Goal: Task Accomplishment & Management: Complete application form

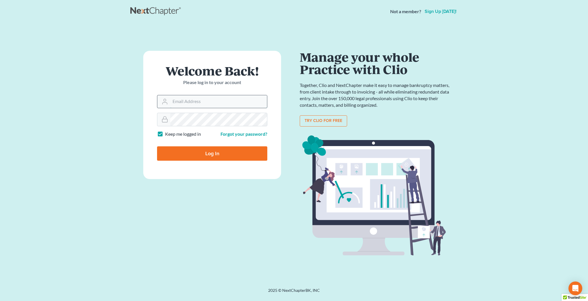
click at [184, 104] on input "Email Address" at bounding box center [218, 101] width 97 height 13
type input "[EMAIL_ADDRESS][DOMAIN_NAME]"
type input "Thinking..."
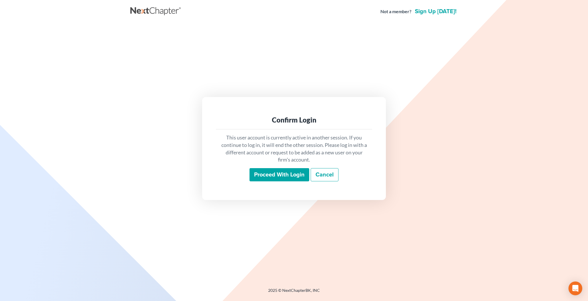
click at [263, 175] on input "Proceed with login" at bounding box center [279, 174] width 60 height 13
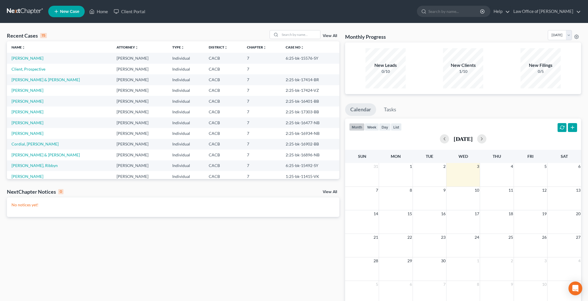
click at [75, 10] on span "New Case" at bounding box center [69, 11] width 19 height 4
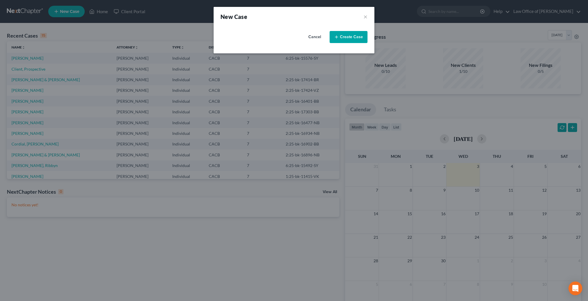
select select "7"
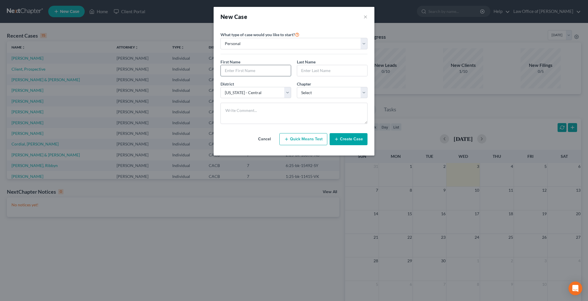
click at [234, 70] on input "text" at bounding box center [256, 70] width 70 height 11
type input "Dexter"
click at [306, 73] on input "text" at bounding box center [332, 70] width 70 height 11
type input "[PERSON_NAME]"
select select "0"
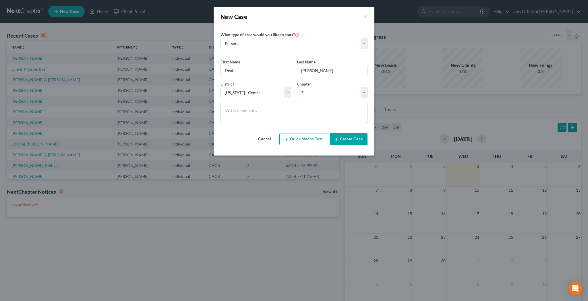
click at [343, 141] on button "Create Case" at bounding box center [348, 139] width 38 height 12
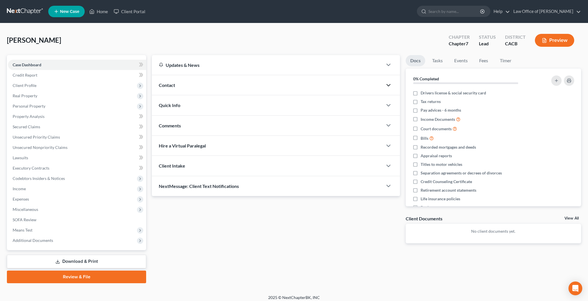
click at [388, 84] on icon "button" at bounding box center [388, 85] width 7 height 7
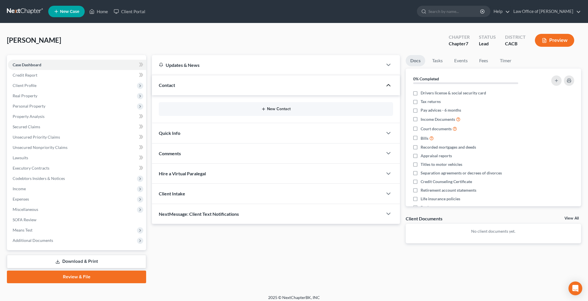
click at [279, 108] on button "New Contact" at bounding box center [275, 109] width 225 height 5
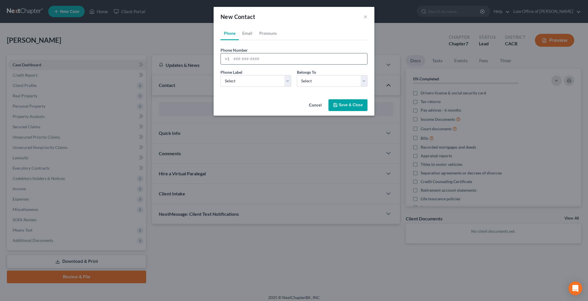
click at [255, 60] on input "tel" at bounding box center [299, 58] width 136 height 11
paste input "[PHONE_NUMBER]"
click at [238, 59] on input "[PHONE_NUMBER]" at bounding box center [299, 58] width 136 height 11
type input "[PHONE_NUMBER]"
select select "0"
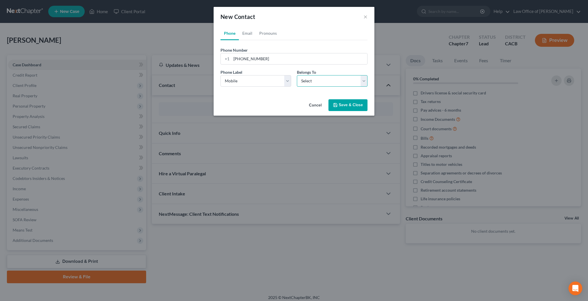
select select "0"
click at [247, 35] on link "Email" at bounding box center [247, 33] width 17 height 14
click at [257, 59] on input "email" at bounding box center [299, 58] width 136 height 11
paste input "[EMAIL_ADDRESS][DOMAIN_NAME]"
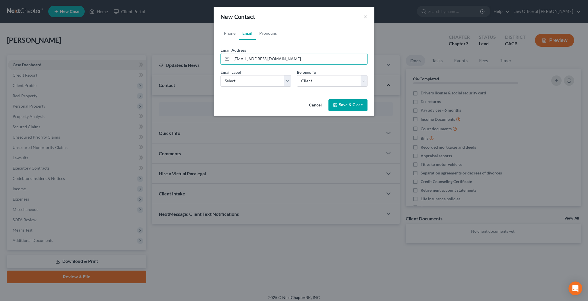
click at [0, 301] on com-1password-button at bounding box center [0, 305] width 0 height 0
type input "[EMAIL_ADDRESS][DOMAIN_NAME]"
select select "0"
click at [274, 33] on link "Pronouns" at bounding box center [268, 33] width 24 height 14
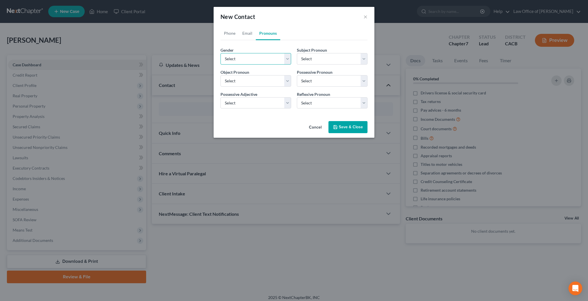
select select "0"
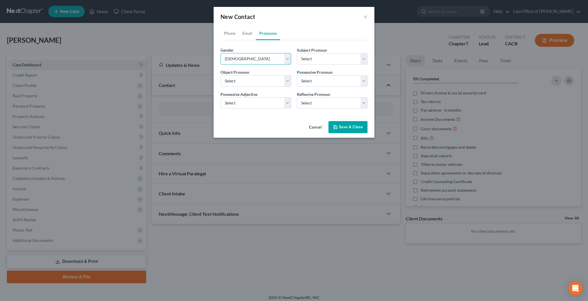
select select "0"
click at [344, 127] on button "Save & Close" at bounding box center [347, 127] width 39 height 12
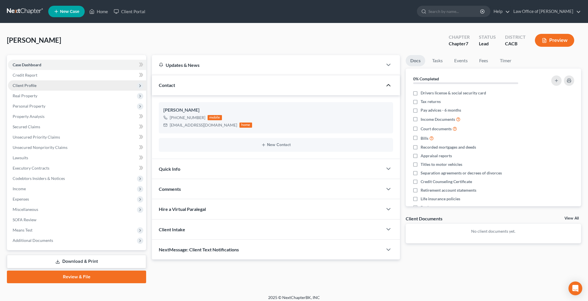
click at [56, 84] on span "Client Profile" at bounding box center [77, 85] width 138 height 10
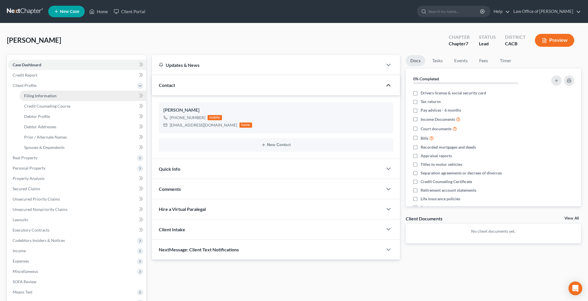
click at [55, 94] on span "Filing Information" at bounding box center [40, 95] width 32 height 5
select select "1"
select select "0"
select select "7"
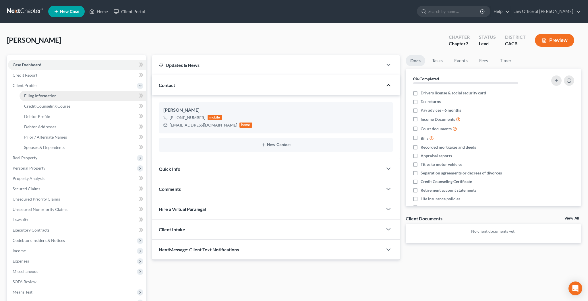
select select "4"
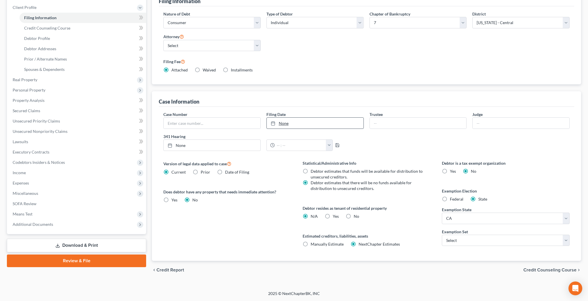
scroll to position [78, 0]
click at [333, 216] on label "Yes Yes" at bounding box center [336, 217] width 6 height 6
click at [335, 216] on input "Yes Yes" at bounding box center [337, 216] width 4 height 4
radio input "true"
radio input "false"
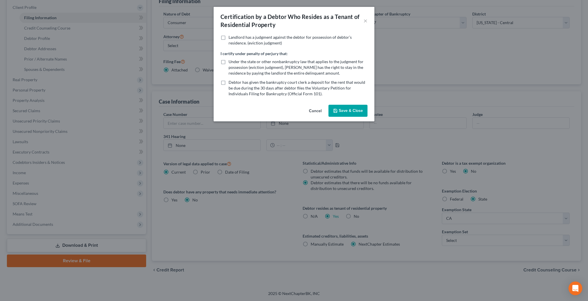
click at [349, 109] on button "Save & Close" at bounding box center [347, 111] width 39 height 12
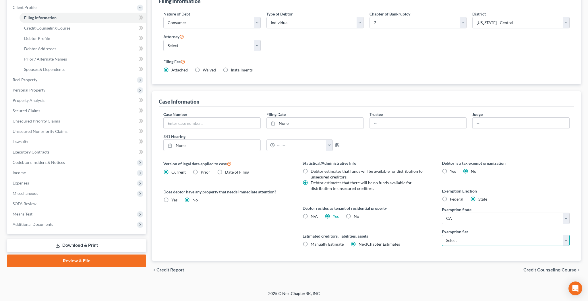
select select "0"
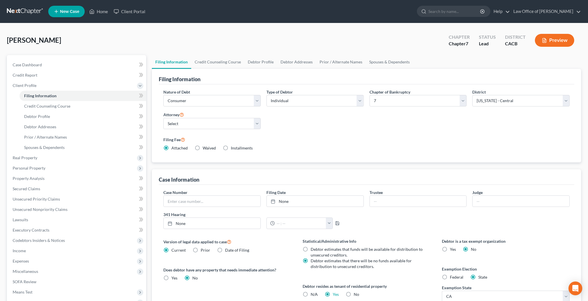
scroll to position [0, 0]
click at [218, 63] on link "Credit Counseling Course" at bounding box center [217, 62] width 53 height 14
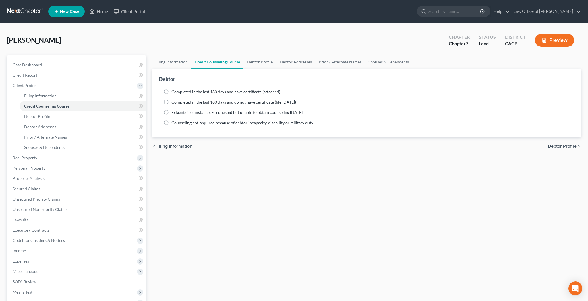
click at [171, 92] on label "Completed in the last 180 days and have certificate (attached)" at bounding box center [225, 92] width 109 height 6
click at [174, 92] on input "Completed in the last 180 days and have certificate (attached)" at bounding box center [176, 91] width 4 height 4
radio input "true"
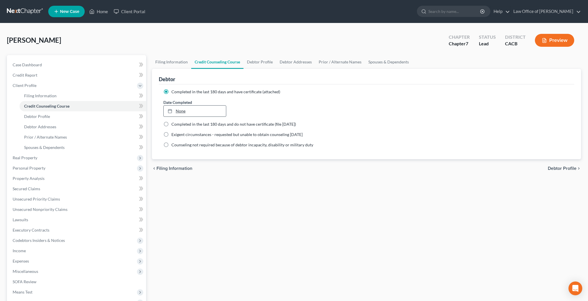
click at [185, 113] on link "None" at bounding box center [195, 111] width 62 height 11
click at [182, 111] on link "[DATE]" at bounding box center [195, 111] width 62 height 11
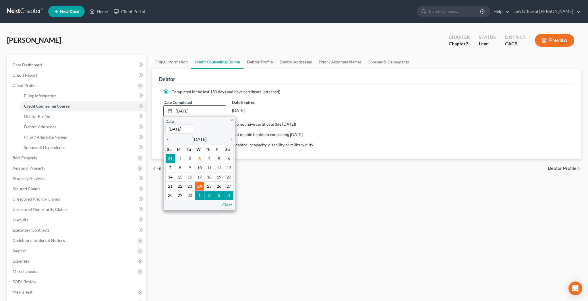
click at [168, 141] on icon "chevron_left" at bounding box center [168, 139] width 7 height 5
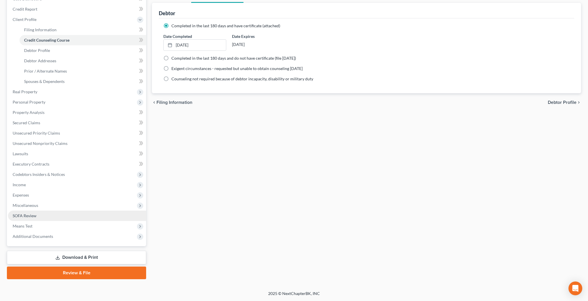
scroll to position [66, 0]
click at [44, 236] on span "Additional Documents" at bounding box center [33, 236] width 40 height 5
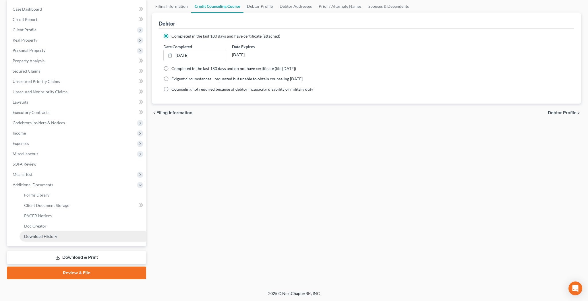
scroll to position [56, 0]
click at [42, 204] on span "Client Document Storage" at bounding box center [46, 205] width 45 height 5
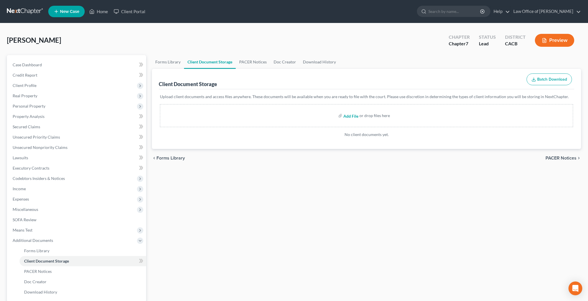
click at [348, 115] on input "file" at bounding box center [350, 116] width 14 height 10
type input "C:\fakepath\CCC.pdf"
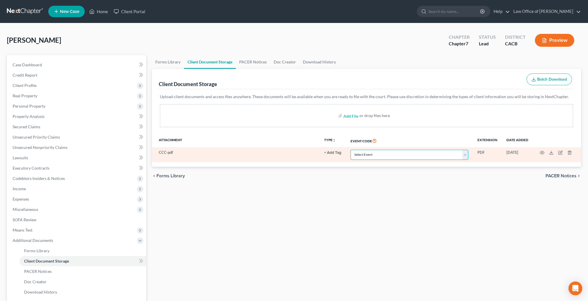
select select "10"
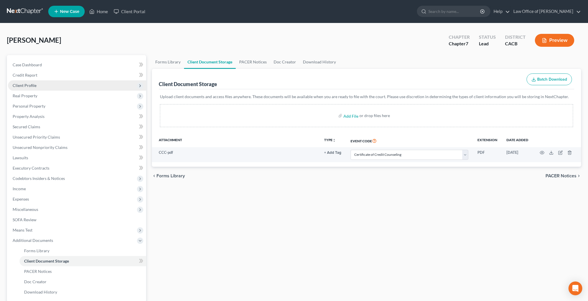
click at [46, 83] on span "Client Profile" at bounding box center [77, 85] width 138 height 10
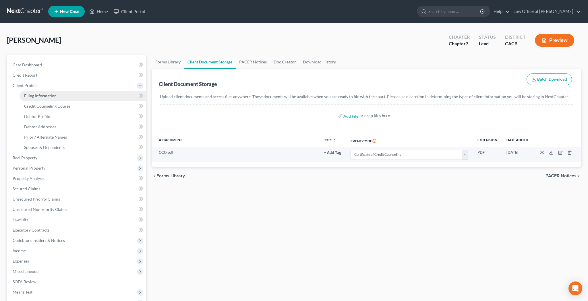
click at [47, 94] on span "Filing Information" at bounding box center [40, 95] width 32 height 5
select select "1"
select select "0"
select select "7"
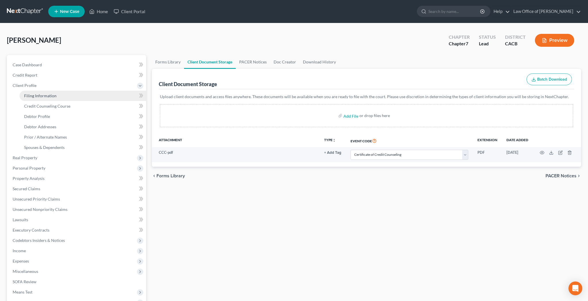
select select "0"
select select "4"
select select "0"
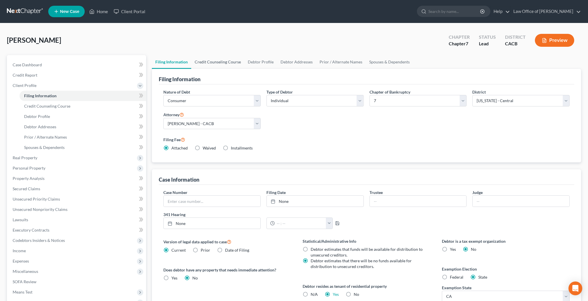
click at [233, 61] on link "Credit Counseling Course" at bounding box center [217, 62] width 53 height 14
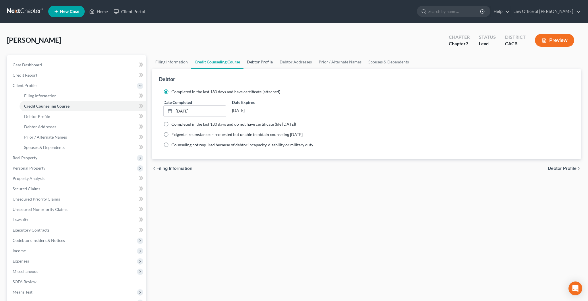
click at [256, 61] on link "Debtor Profile" at bounding box center [259, 62] width 33 height 14
select select "0"
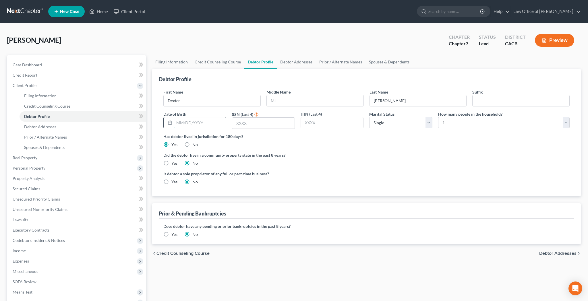
click at [212, 124] on input "text" at bounding box center [200, 122] width 52 height 11
type input "[DATE]"
click at [255, 126] on input "text" at bounding box center [263, 123] width 62 height 11
type input "3363"
click at [171, 164] on label "Yes" at bounding box center [174, 163] width 6 height 6
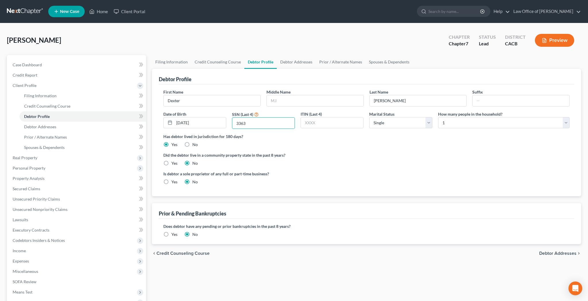
click at [174, 164] on input "Yes" at bounding box center [176, 162] width 4 height 4
radio input "true"
radio input "false"
click at [299, 62] on link "Debtor Addresses" at bounding box center [296, 62] width 39 height 14
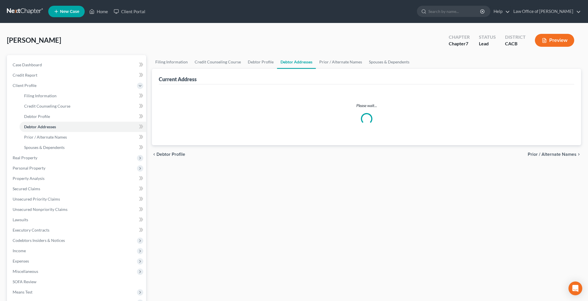
select select "0"
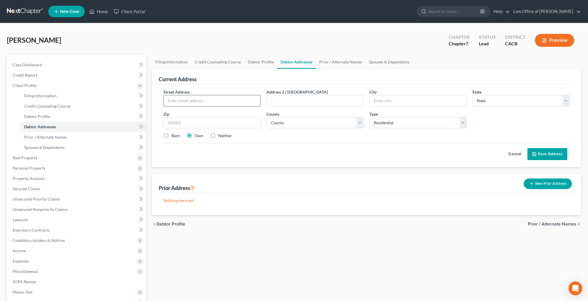
click at [226, 101] on input "text" at bounding box center [212, 100] width 97 height 11
type input "[STREET_ADDRESS]"
click at [308, 102] on input "text" at bounding box center [315, 100] width 97 height 11
type input "Apt 313"
click at [195, 124] on input "text" at bounding box center [211, 122] width 97 height 11
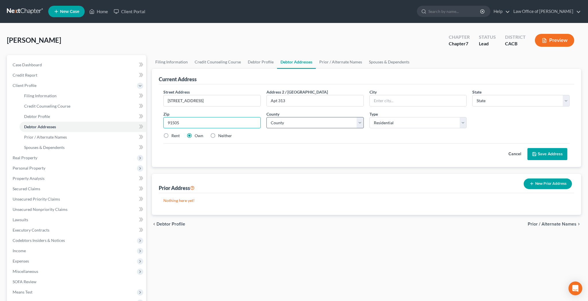
type input "91505"
type input "Burbank"
select select "4"
select select "18"
click at [171, 135] on label "Rent" at bounding box center [175, 136] width 8 height 6
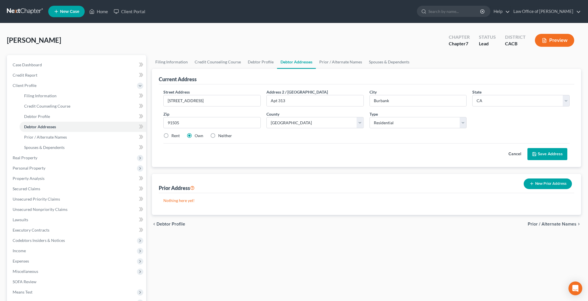
click at [174, 135] on input "Rent" at bounding box center [176, 135] width 4 height 4
radio input "true"
click at [542, 153] on button "Save Address" at bounding box center [547, 154] width 40 height 12
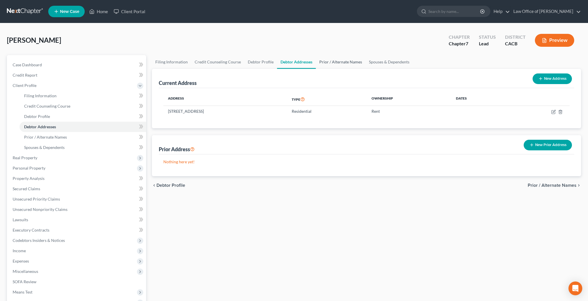
click at [337, 63] on link "Prior / Alternate Names" at bounding box center [341, 62] width 50 height 14
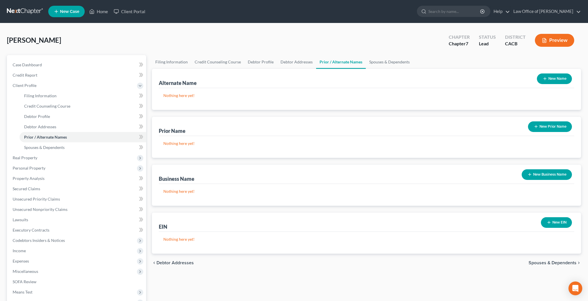
click at [555, 80] on button "New Name" at bounding box center [554, 78] width 35 height 11
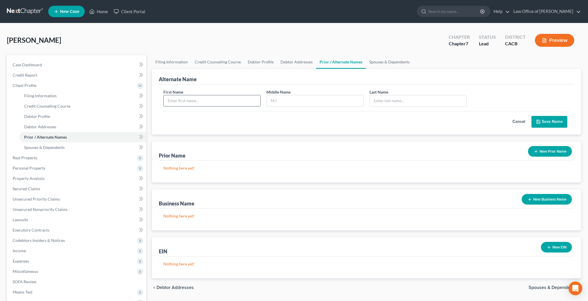
click at [256, 100] on input "text" at bounding box center [212, 100] width 97 height 11
type input "Dexter"
click at [385, 102] on input "text" at bounding box center [418, 100] width 97 height 11
click at [495, 104] on div "First Name [PERSON_NAME] Middle Name Last Name * [PERSON_NAME]" at bounding box center [366, 100] width 412 height 22
click at [382, 100] on input "[PERSON_NAME]" at bounding box center [418, 100] width 97 height 11
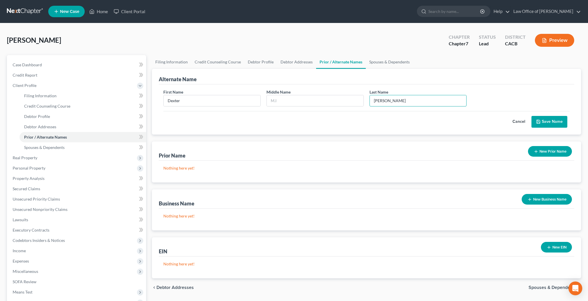
type input "[PERSON_NAME]"
click at [545, 122] on button "Save Name" at bounding box center [549, 122] width 36 height 12
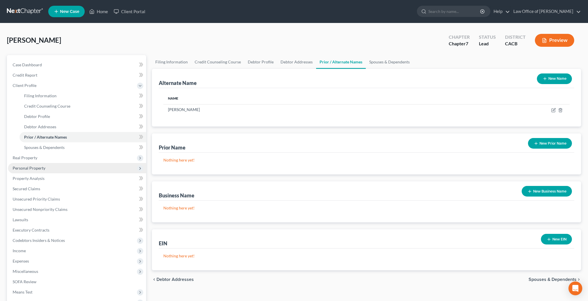
click at [48, 169] on span "Personal Property" at bounding box center [77, 168] width 138 height 10
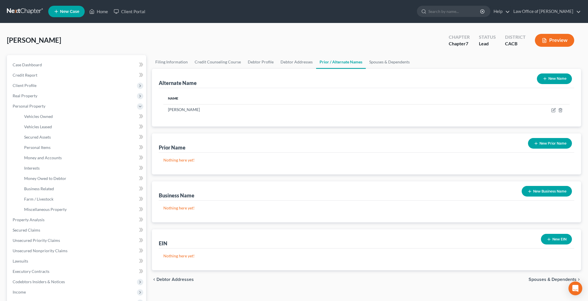
click at [554, 145] on button "New Prior Name" at bounding box center [550, 143] width 44 height 11
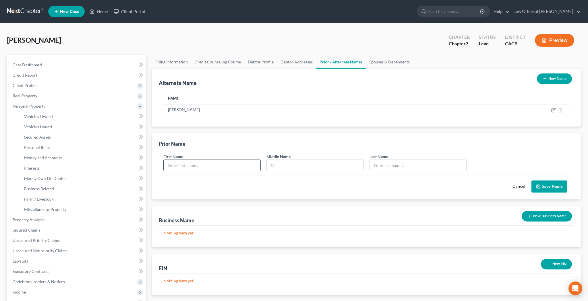
click at [216, 167] on input "text" at bounding box center [212, 165] width 97 height 11
type input "[GEOGRAPHIC_DATA]"
click at [277, 166] on input "text" at bounding box center [315, 165] width 97 height 11
type input "[PERSON_NAME]"
click at [394, 167] on input "text" at bounding box center [418, 165] width 97 height 11
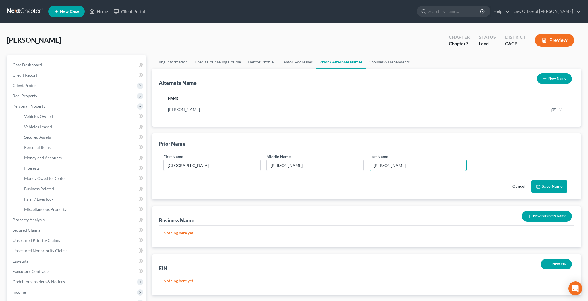
type input "[PERSON_NAME]"
click at [554, 188] on button "Save Name" at bounding box center [549, 187] width 36 height 12
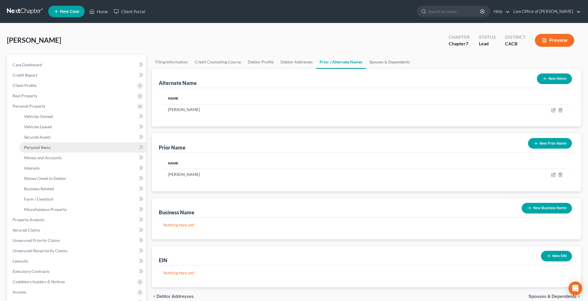
click at [57, 148] on link "Personal Items" at bounding box center [83, 147] width 127 height 10
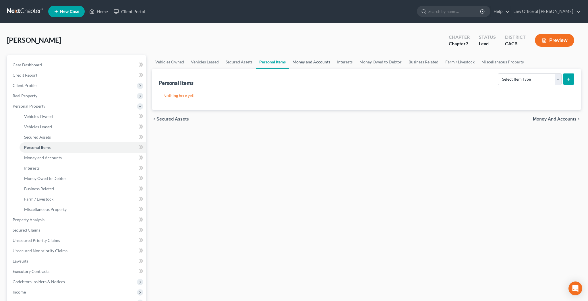
click at [324, 63] on link "Money and Accounts" at bounding box center [311, 62] width 44 height 14
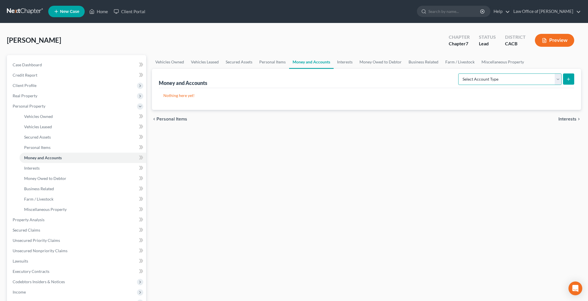
select select "checking"
click at [565, 82] on button "submit" at bounding box center [568, 78] width 11 height 11
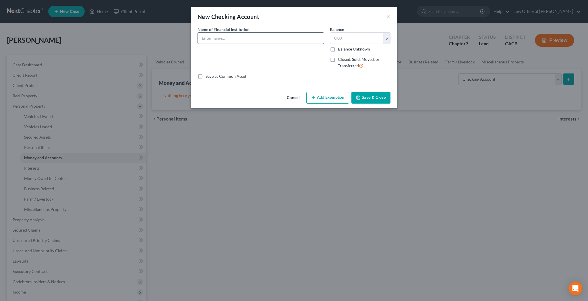
click at [241, 40] on input "text" at bounding box center [261, 38] width 126 height 11
type input "Capital One - Checking Account number ending in 9408"
click at [374, 105] on div "Cancel Add Exemption Save & Close" at bounding box center [294, 99] width 207 height 19
click at [373, 97] on button "Save & Close" at bounding box center [370, 98] width 39 height 12
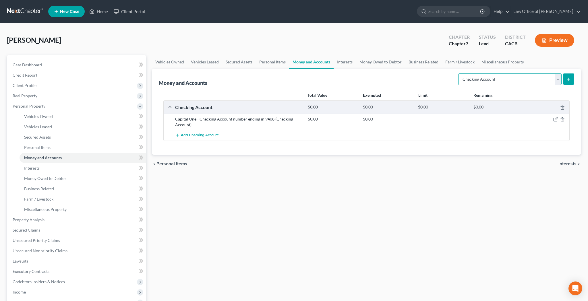
select select "savings"
click at [569, 79] on icon "submit" at bounding box center [568, 79] width 5 height 5
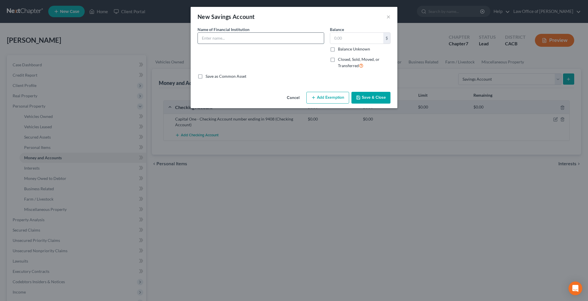
click at [266, 39] on input "text" at bounding box center [261, 38] width 126 height 11
type input "Capital One - Savings Account number ending in 5591"
click at [367, 95] on button "Save & Close" at bounding box center [370, 98] width 39 height 12
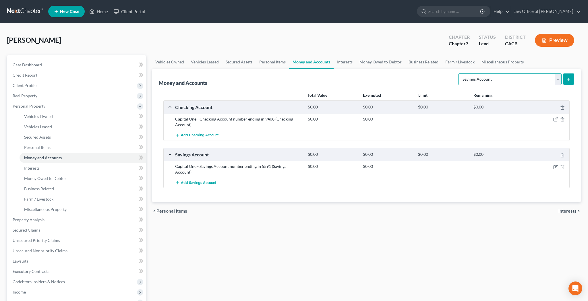
select select "other"
click at [567, 78] on icon "submit" at bounding box center [568, 79] width 5 height 5
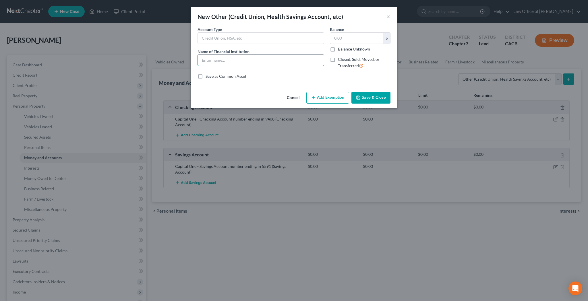
click at [284, 58] on input "text" at bounding box center [261, 60] width 126 height 11
type input "Venmo"
click at [380, 95] on button "Save & Close" at bounding box center [370, 98] width 39 height 12
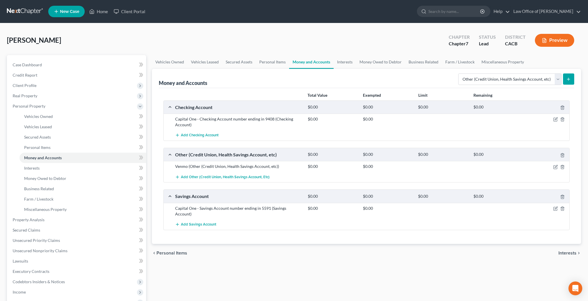
click at [566, 81] on button "submit" at bounding box center [568, 78] width 11 height 11
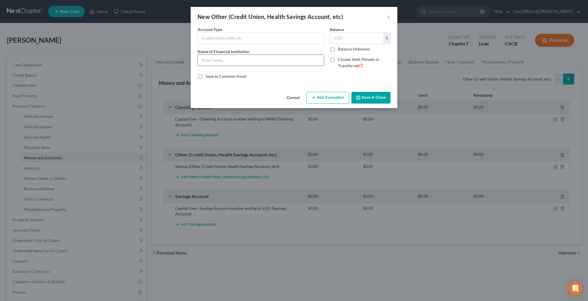
click at [283, 61] on input "text" at bounding box center [261, 60] width 126 height 11
type input "Cash App"
click at [375, 96] on button "Save & Close" at bounding box center [370, 98] width 39 height 12
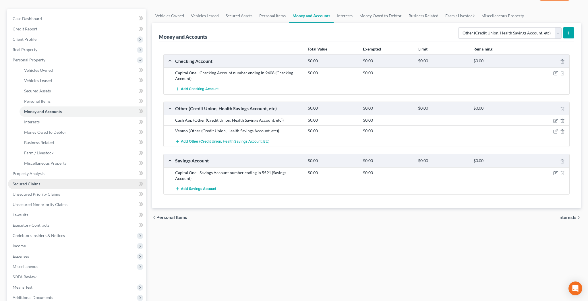
scroll to position [49, 0]
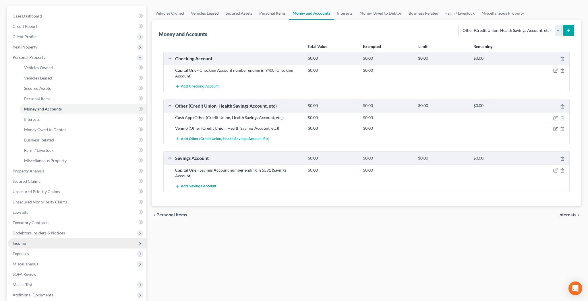
click at [71, 241] on span "Income" at bounding box center [77, 243] width 138 height 10
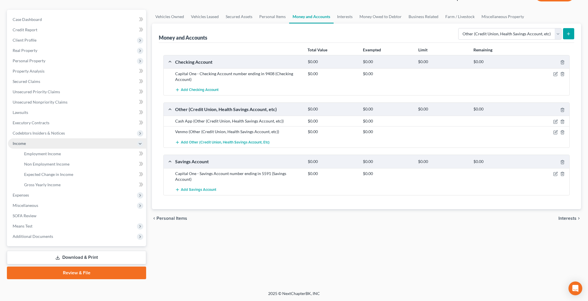
scroll to position [45, 0]
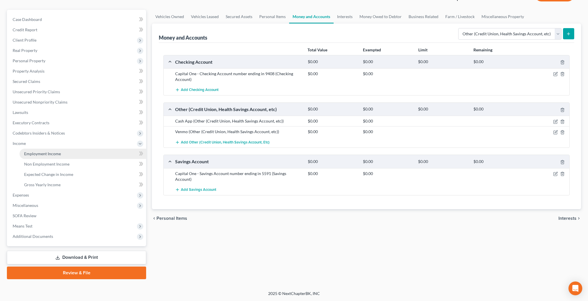
click at [61, 154] on link "Employment Income" at bounding box center [83, 154] width 127 height 10
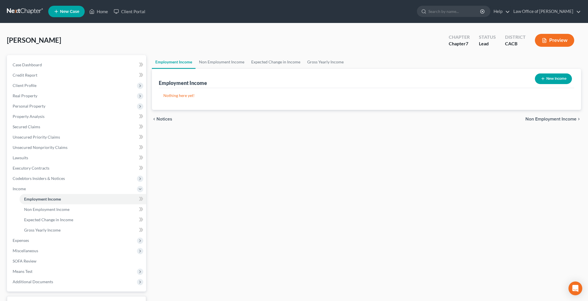
click at [546, 79] on button "New Income" at bounding box center [553, 78] width 37 height 11
select select "0"
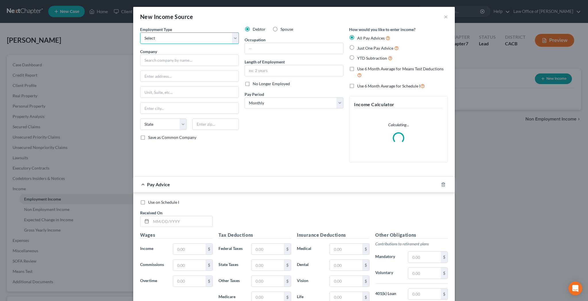
select select "0"
click at [189, 59] on input "text" at bounding box center [189, 60] width 99 height 11
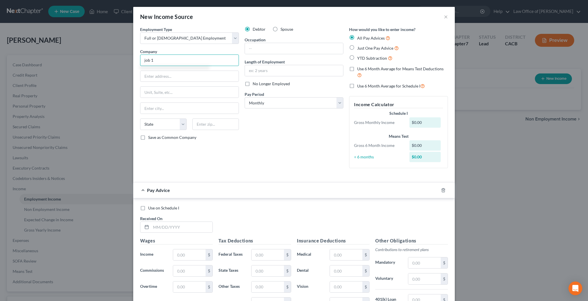
type input "job 1"
click at [253, 85] on label "No Longer Employed" at bounding box center [271, 84] width 37 height 6
click at [255, 85] on input "No Longer Employed" at bounding box center [257, 83] width 4 height 4
checkbox input "true"
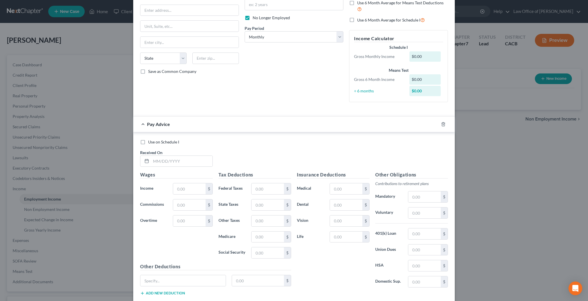
scroll to position [73, 0]
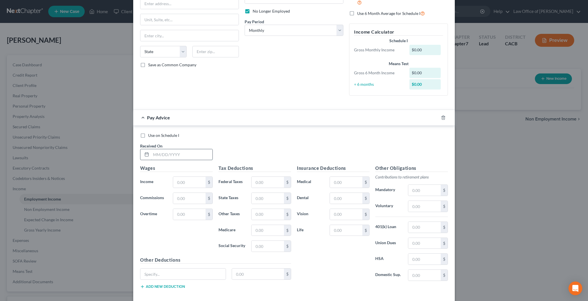
click at [183, 154] on input "text" at bounding box center [181, 154] width 61 height 11
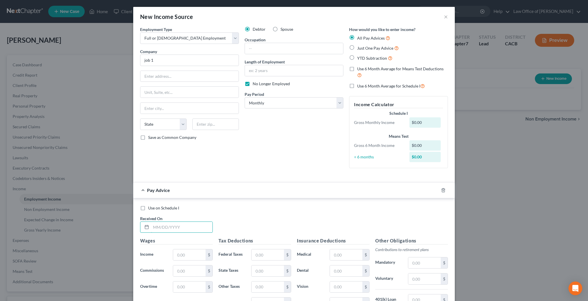
scroll to position [0, 0]
click at [357, 68] on label "Use 6 Month Average for Means Test Deductions" at bounding box center [402, 72] width 91 height 12
click at [359, 68] on input "Use 6 Month Average for Means Test Deductions" at bounding box center [361, 68] width 4 height 4
checkbox input "true"
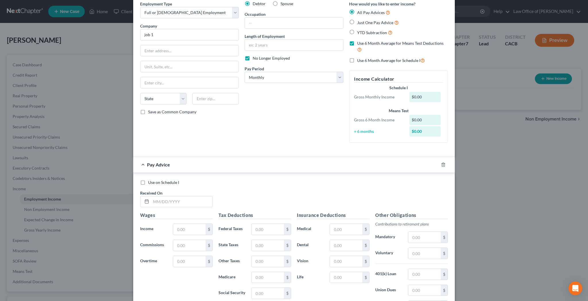
scroll to position [28, 0]
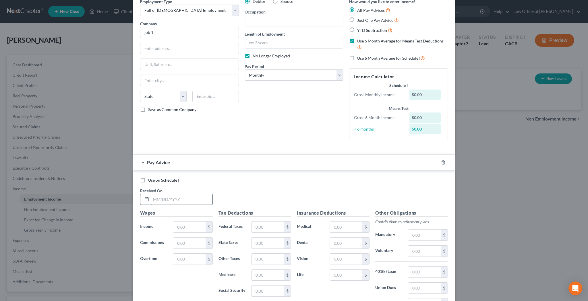
click at [185, 201] on input "text" at bounding box center [181, 199] width 61 height 11
type input "[DATE]"
click at [191, 226] on input "text" at bounding box center [189, 227] width 32 height 11
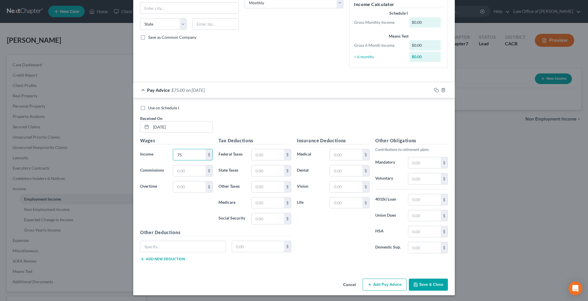
scroll to position [100, 0]
type input "75"
click at [422, 286] on button "Save & Close" at bounding box center [428, 285] width 39 height 12
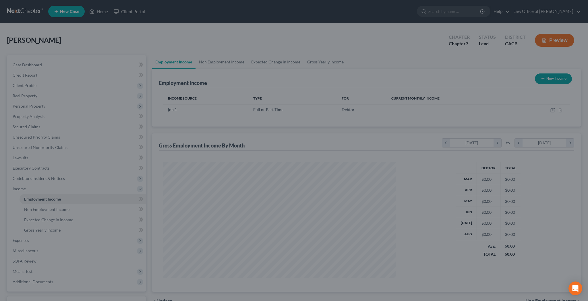
scroll to position [116, 244]
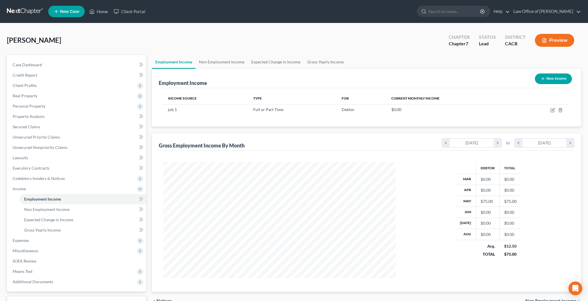
click at [548, 81] on button "New Income" at bounding box center [553, 78] width 37 height 11
select select "0"
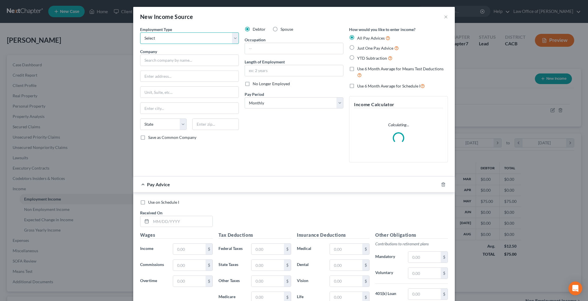
select select "0"
click at [209, 59] on input "text" at bounding box center [189, 60] width 99 height 11
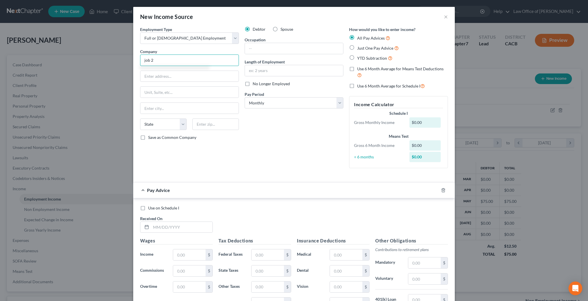
type input "job 2"
click at [357, 68] on label "Use 6 Month Average for Means Test Deductions" at bounding box center [402, 72] width 91 height 12
click at [359, 68] on input "Use 6 Month Average for Means Test Deductions" at bounding box center [361, 68] width 4 height 4
checkbox input "true"
click at [253, 85] on label "No Longer Employed" at bounding box center [271, 84] width 37 height 6
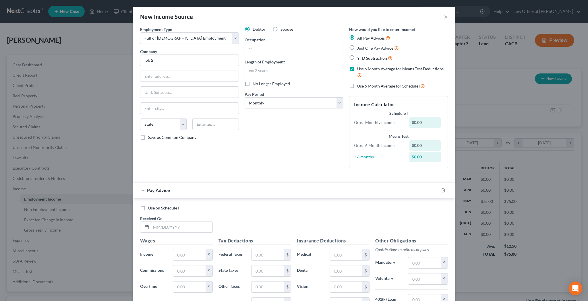
click at [255, 85] on input "No Longer Employed" at bounding box center [257, 83] width 4 height 4
checkbox input "true"
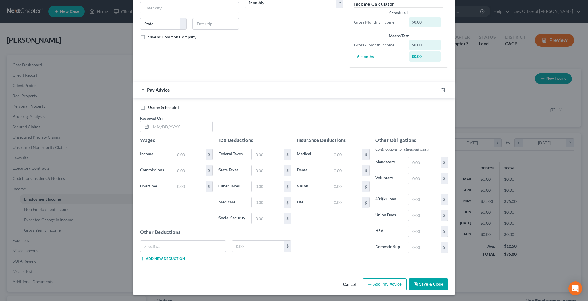
scroll to position [100, 0]
click at [180, 126] on input "text" at bounding box center [181, 127] width 61 height 11
type input "[DATE]"
click at [183, 153] on input "text" at bounding box center [189, 155] width 32 height 11
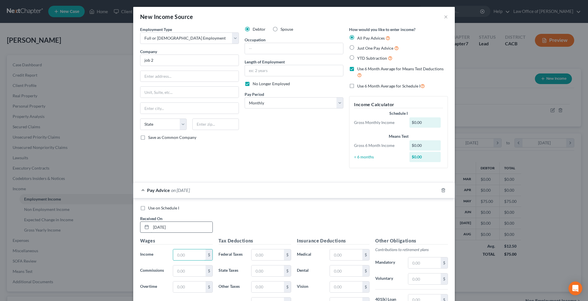
scroll to position [0, 0]
click at [175, 61] on input "job 2" at bounding box center [189, 60] width 99 height 11
type input "j"
type input "Millennium Dance Studios"
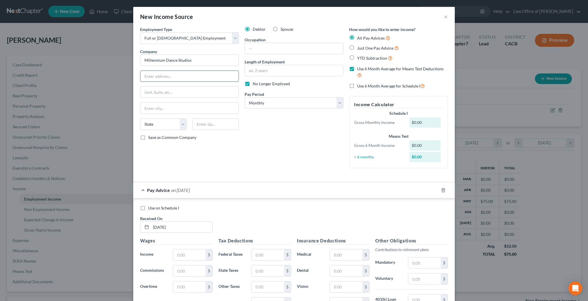
click at [176, 74] on input "text" at bounding box center [189, 76] width 98 height 11
type input "[STREET_ADDRESS]"
click at [218, 123] on input "text" at bounding box center [215, 124] width 46 height 11
type input "91604"
click at [289, 118] on div "Debtor Spouse Occupation Length of Employment No Longer Employed Pay Period * S…" at bounding box center [294, 99] width 104 height 146
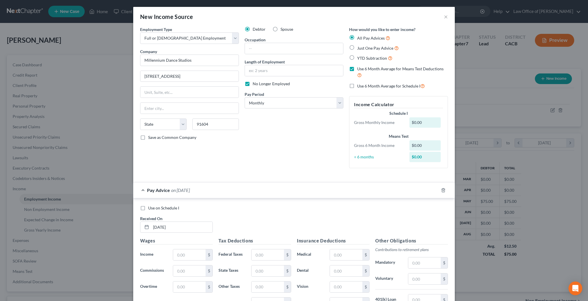
type input "[GEOGRAPHIC_DATA]"
select select "4"
click at [274, 49] on input "text" at bounding box center [294, 48] width 98 height 11
type input "Dance Instructor"
click at [357, 86] on label "Use 6 Month Average for Schedule I" at bounding box center [391, 86] width 68 height 7
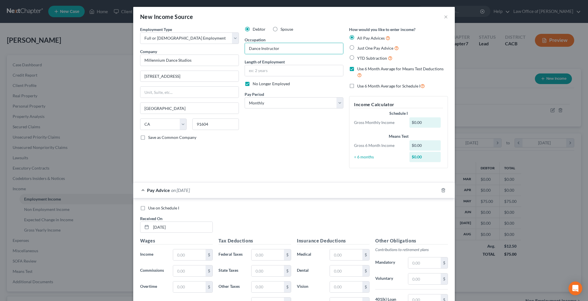
click at [359, 86] on input "Use 6 Month Average for Schedule I" at bounding box center [361, 85] width 4 height 4
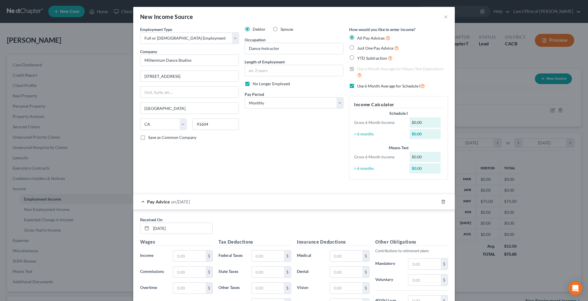
click at [357, 86] on label "Use 6 Month Average for Schedule I" at bounding box center [391, 86] width 68 height 7
click at [359, 86] on input "Use 6 Month Average for Schedule I" at bounding box center [361, 85] width 4 height 4
checkbox input "false"
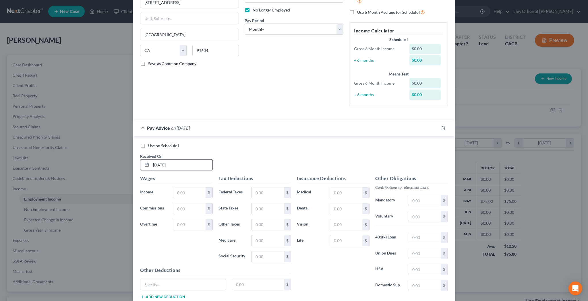
scroll to position [76, 0]
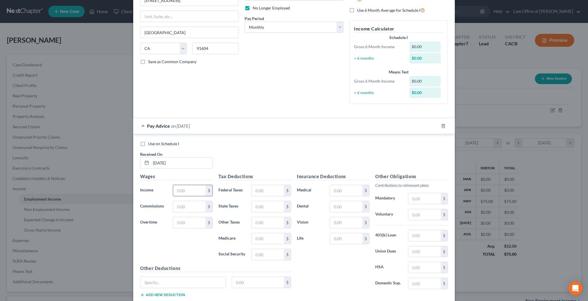
click at [198, 188] on input "text" at bounding box center [189, 190] width 32 height 11
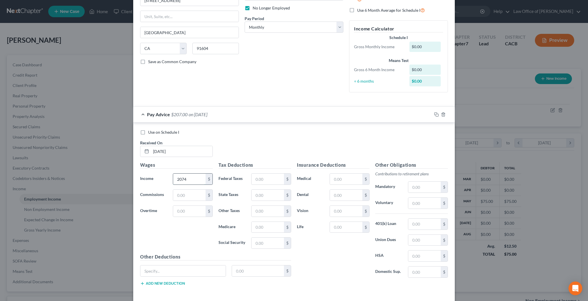
type input "2,074"
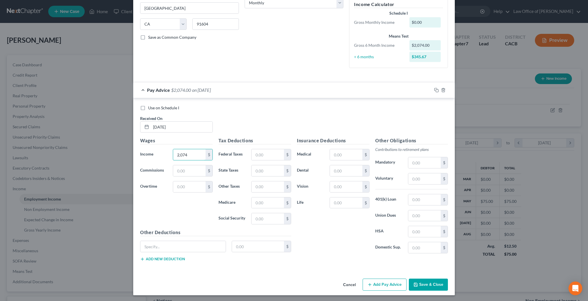
scroll to position [100, 0]
click at [378, 282] on button "Add Pay Advice" at bounding box center [385, 285] width 44 height 12
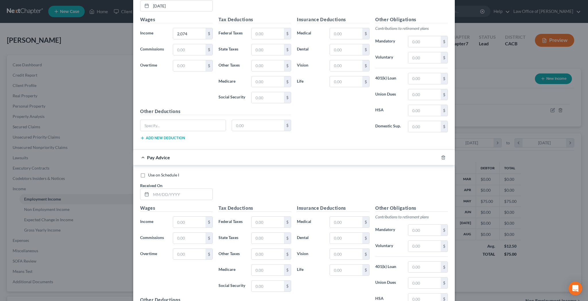
scroll to position [228, 0]
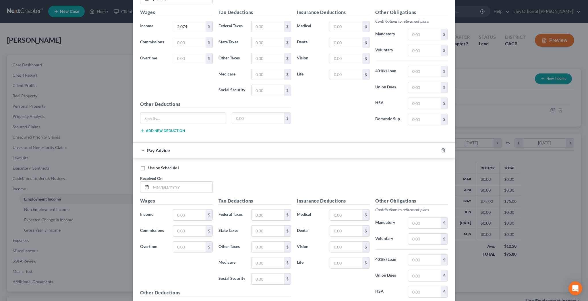
click at [148, 167] on label "Use on Schedule I" at bounding box center [163, 168] width 31 height 6
click at [150, 167] on input "Use on Schedule I" at bounding box center [152, 167] width 4 height 4
checkbox input "true"
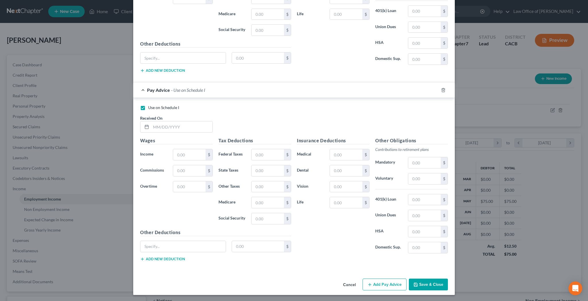
scroll to position [288, 0]
click at [187, 127] on input "text" at bounding box center [181, 127] width 61 height 11
type input "[DATE]"
click at [185, 153] on input "text" at bounding box center [189, 155] width 32 height 11
type input "518.5"
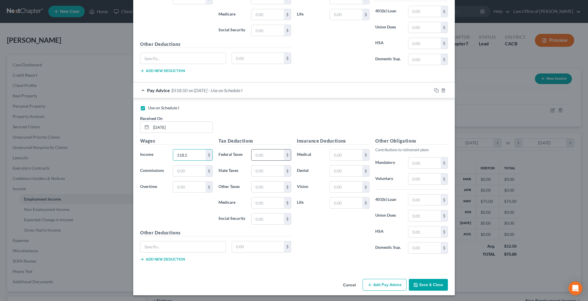
click at [261, 154] on input "text" at bounding box center [267, 155] width 32 height 11
type input "49.88"
click at [307, 220] on div "Insurance Deductions Medical $ Dental $ Vision $ Life $" at bounding box center [333, 197] width 78 height 121
click at [425, 282] on button "Save & Close" at bounding box center [428, 285] width 39 height 12
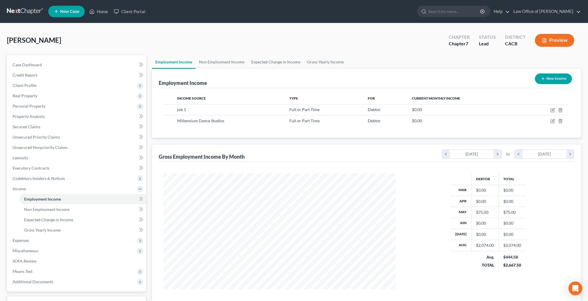
click at [558, 42] on button "Preview" at bounding box center [554, 40] width 39 height 13
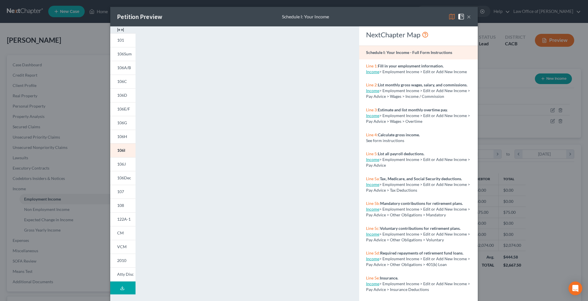
click at [470, 18] on button "×" at bounding box center [469, 16] width 4 height 7
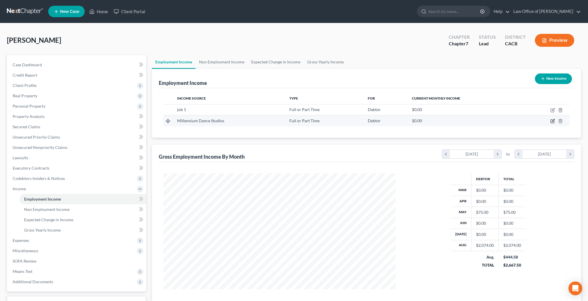
click at [552, 121] on icon "button" at bounding box center [552, 121] width 5 height 5
select select "0"
select select "4"
select select "0"
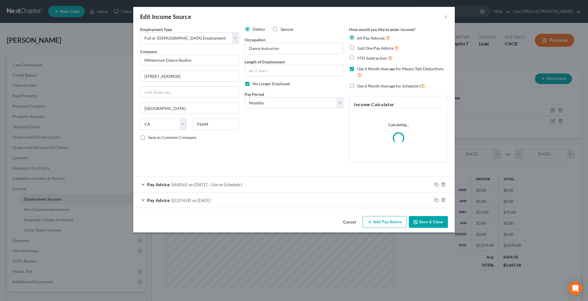
click at [253, 84] on label "No Longer Employed" at bounding box center [271, 84] width 37 height 6
click at [255, 84] on input "No Longer Employed" at bounding box center [257, 83] width 4 height 4
checkbox input "false"
click at [428, 221] on button "Save & Close" at bounding box center [428, 222] width 39 height 12
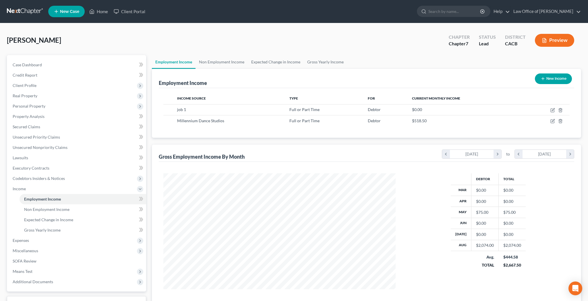
click at [552, 40] on button "Preview" at bounding box center [554, 40] width 39 height 13
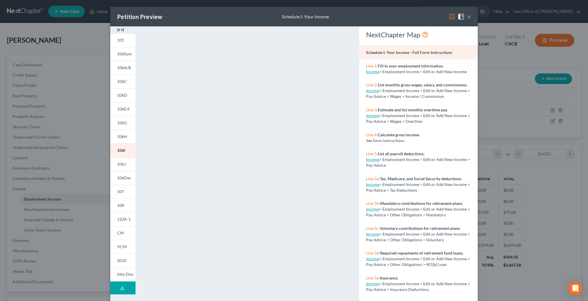
click at [468, 17] on button "×" at bounding box center [469, 16] width 4 height 7
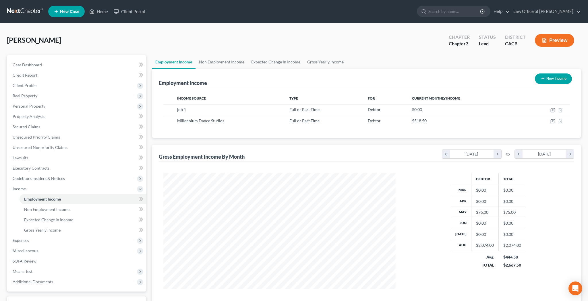
click at [552, 41] on button "Preview" at bounding box center [554, 40] width 39 height 13
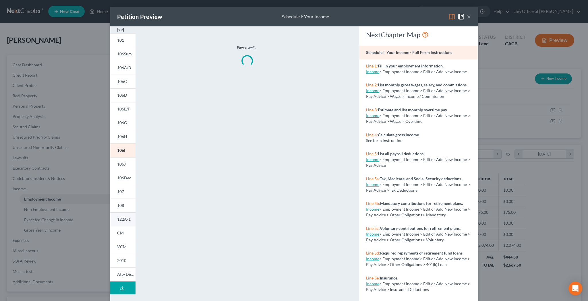
click at [126, 220] on span "122A-1" at bounding box center [123, 219] width 13 height 5
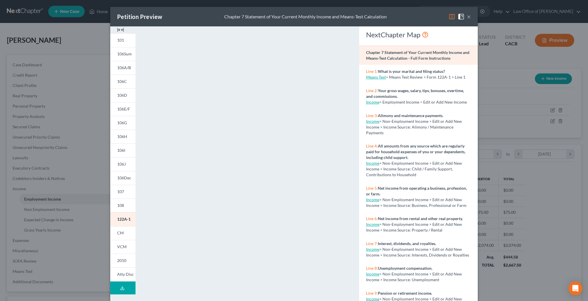
click at [468, 18] on button "×" at bounding box center [469, 16] width 4 height 7
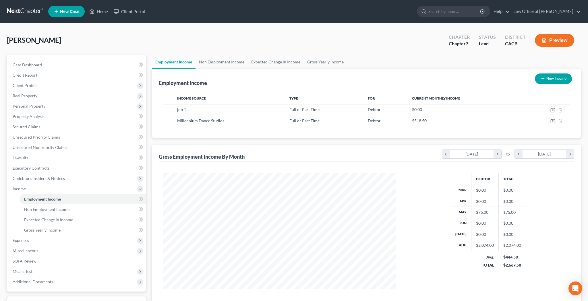
click at [561, 42] on button "Preview" at bounding box center [554, 40] width 39 height 13
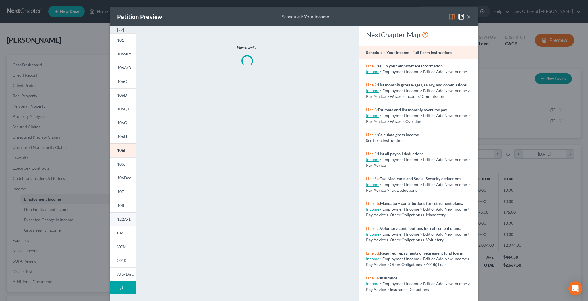
click at [129, 219] on span "122A-1" at bounding box center [123, 219] width 13 height 5
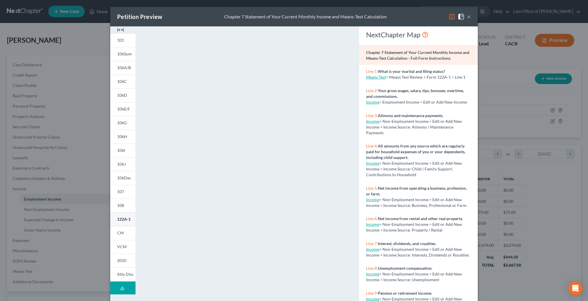
click at [122, 221] on span "122A-1" at bounding box center [123, 219] width 13 height 5
click at [469, 18] on button "×" at bounding box center [469, 16] width 4 height 7
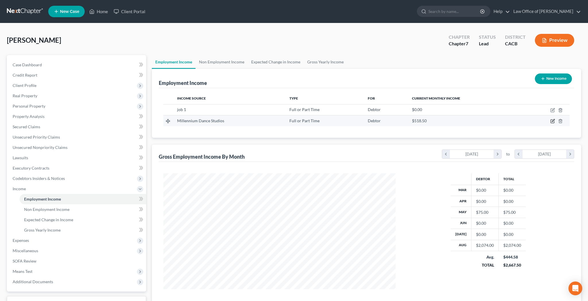
click at [552, 122] on icon "button" at bounding box center [553, 120] width 3 height 3
select select "0"
select select "4"
select select "0"
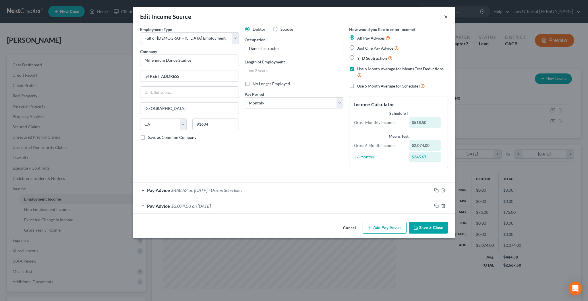
click at [445, 18] on button "×" at bounding box center [446, 16] width 4 height 7
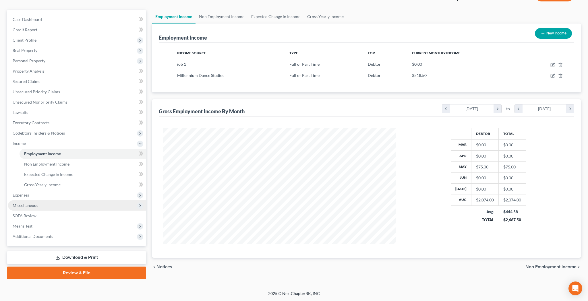
scroll to position [45, 0]
click at [63, 235] on span "Additional Documents" at bounding box center [77, 236] width 138 height 10
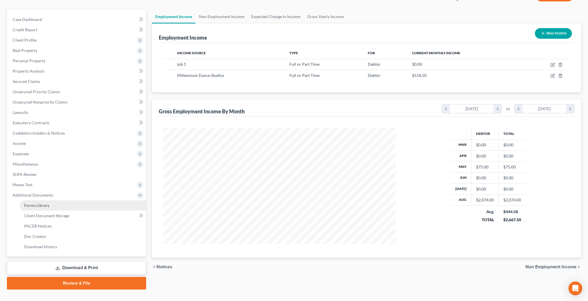
click at [64, 205] on link "Forms Library" at bounding box center [83, 205] width 127 height 10
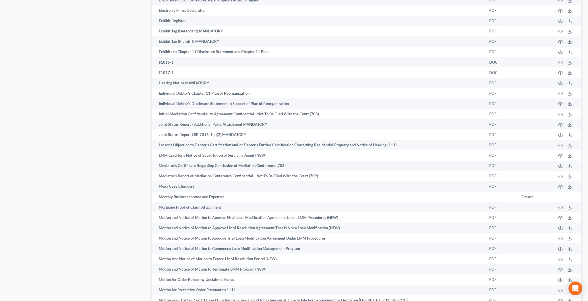
scroll to position [1167, 0]
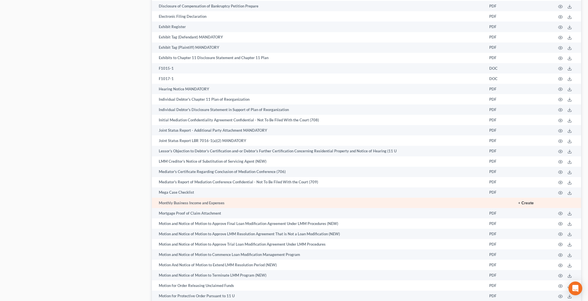
click at [526, 201] on button "+ Create" at bounding box center [525, 203] width 15 height 4
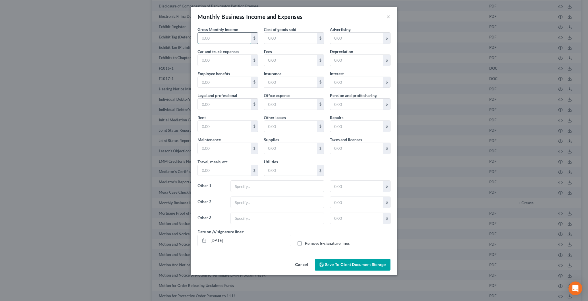
click at [216, 38] on input "text" at bounding box center [224, 38] width 53 height 11
click at [242, 40] on input "text" at bounding box center [224, 38] width 53 height 11
type input "465"
click at [304, 265] on button "Cancel" at bounding box center [301, 264] width 22 height 11
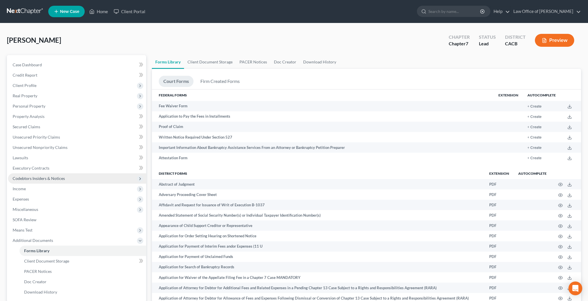
scroll to position [0, 0]
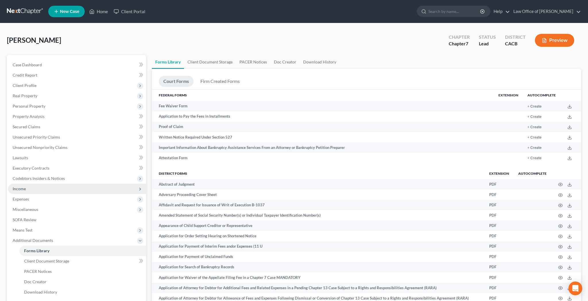
click at [44, 189] on span "Income" at bounding box center [77, 189] width 138 height 10
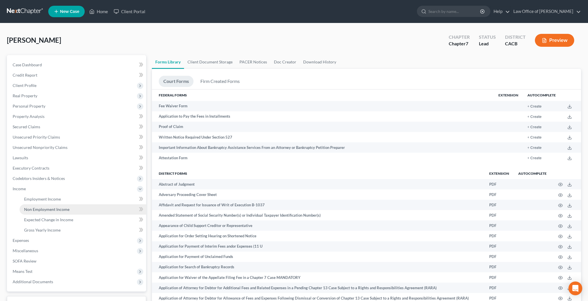
click at [54, 208] on span "Non Employment Income" at bounding box center [46, 209] width 45 height 5
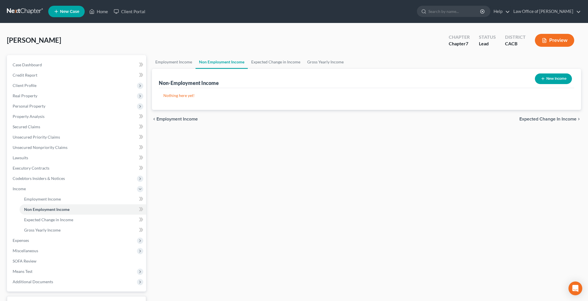
click at [549, 79] on button "New Income" at bounding box center [553, 78] width 37 height 11
select select "0"
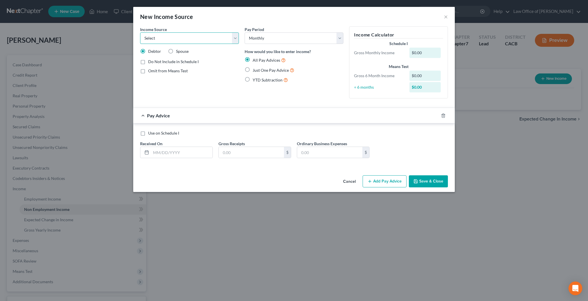
select select "13"
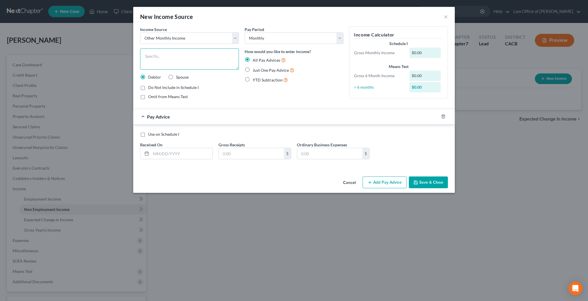
click at [200, 54] on textarea at bounding box center [189, 59] width 99 height 21
type textarea "Cash Gifts from Debtor's Mother"
click at [148, 87] on label "Do Not Include in Schedule I" at bounding box center [173, 88] width 51 height 6
click at [150, 87] on input "Do Not Include in Schedule I" at bounding box center [152, 87] width 4 height 4
checkbox input "true"
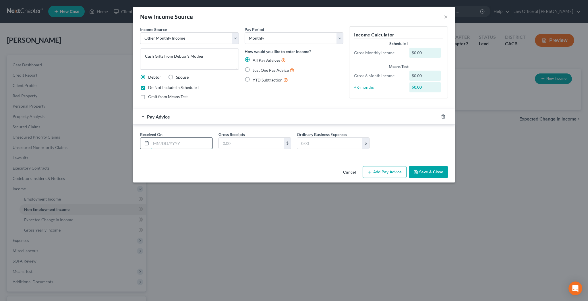
click at [187, 141] on input "text" at bounding box center [181, 143] width 61 height 11
type input "[DATE]"
click at [231, 140] on input "text" at bounding box center [251, 143] width 65 height 11
type input "355"
click at [425, 172] on button "Save & Close" at bounding box center [428, 172] width 39 height 12
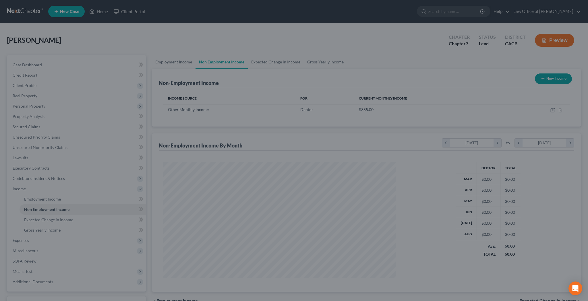
scroll to position [116, 244]
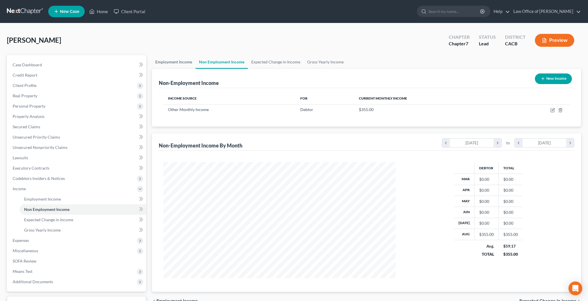
click at [175, 63] on link "Employment Income" at bounding box center [174, 62] width 44 height 14
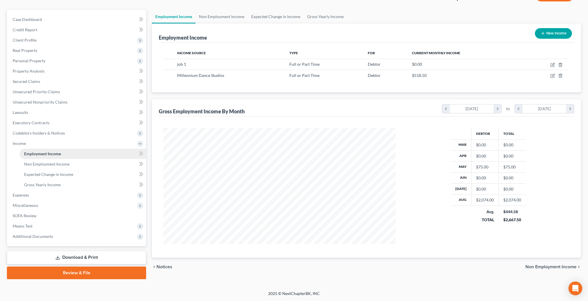
scroll to position [45, 0]
click at [67, 164] on span "Non Employment Income" at bounding box center [46, 164] width 45 height 5
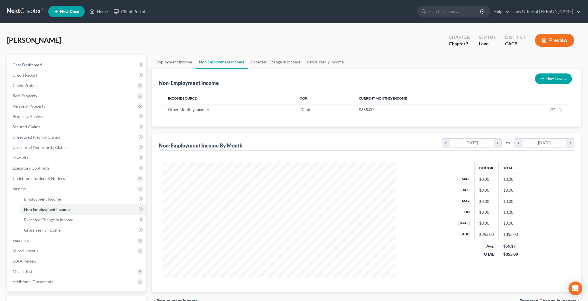
scroll to position [116, 244]
click at [554, 81] on button "New Income" at bounding box center [553, 78] width 37 height 11
select select "0"
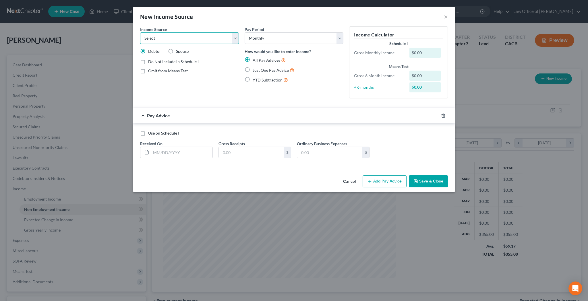
select select "13"
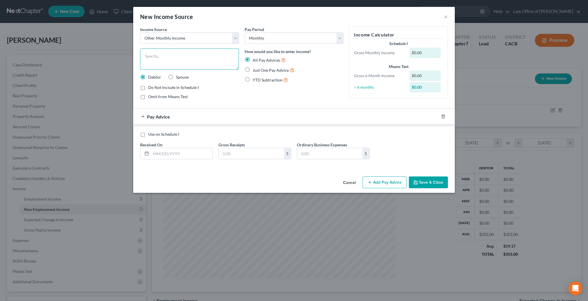
click at [185, 58] on textarea at bounding box center [189, 59] width 99 height 21
type textarea "SAG Residuals"
click at [148, 87] on label "Do Not Include in Schedule I" at bounding box center [173, 88] width 51 height 6
click at [150, 87] on input "Do Not Include in Schedule I" at bounding box center [152, 87] width 4 height 4
checkbox input "true"
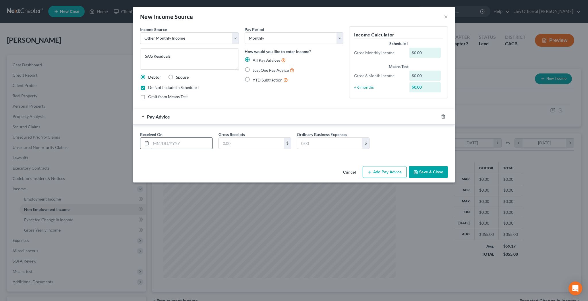
click at [189, 143] on input "text" at bounding box center [181, 143] width 61 height 11
type input "[DATE]"
click at [241, 141] on input "text" at bounding box center [251, 143] width 65 height 11
type input "60.48"
click at [421, 171] on button "Save & Close" at bounding box center [428, 172] width 39 height 12
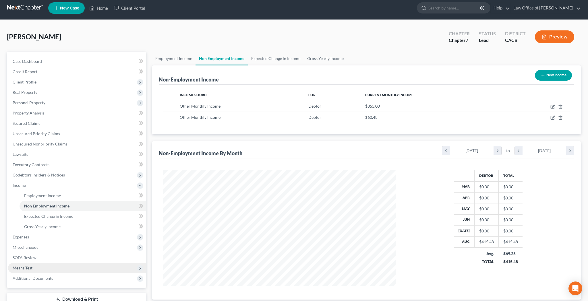
scroll to position [9, 0]
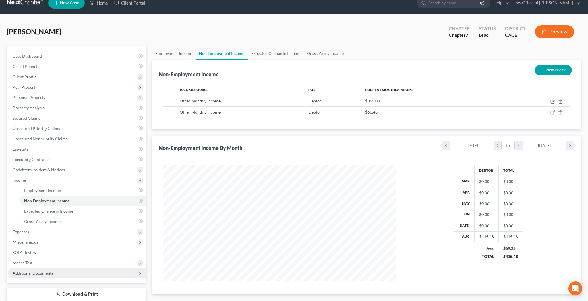
click at [64, 272] on span "Additional Documents" at bounding box center [77, 273] width 138 height 10
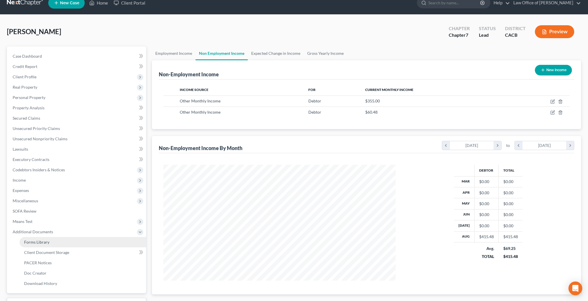
click at [81, 244] on link "Forms Library" at bounding box center [83, 242] width 127 height 10
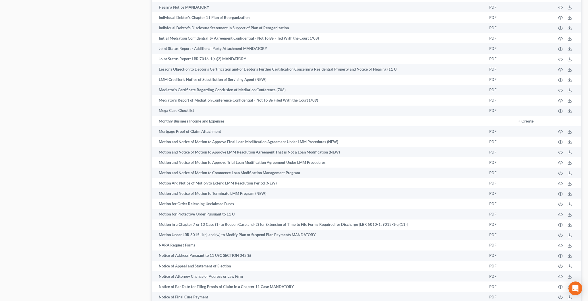
scroll to position [1258, 0]
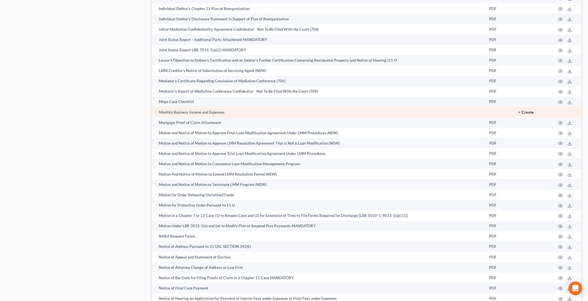
click at [528, 111] on button "+ Create" at bounding box center [525, 113] width 15 height 4
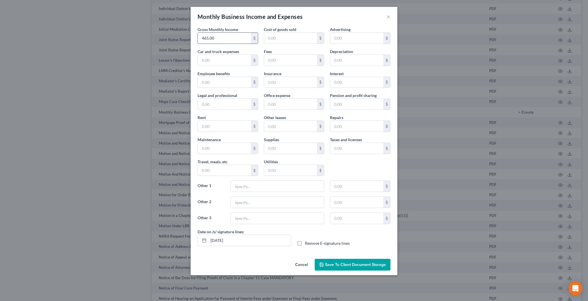
click at [229, 40] on input "465.00" at bounding box center [224, 38] width 53 height 11
type input "420"
click at [224, 169] on input "text" at bounding box center [224, 170] width 53 height 11
type input "13.4"
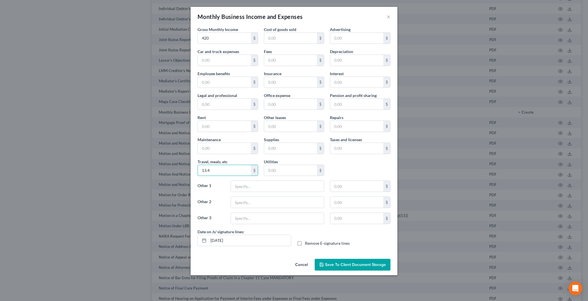
drag, startPoint x: 221, startPoint y: 169, endPoint x: 197, endPoint y: 169, distance: 23.8
click at [197, 169] on div "Travel, meals, etc 13.4 $" at bounding box center [228, 168] width 66 height 18
click at [290, 189] on input "text" at bounding box center [277, 186] width 93 height 11
type input "Bus Fare"
click at [370, 187] on input "text" at bounding box center [356, 186] width 53 height 11
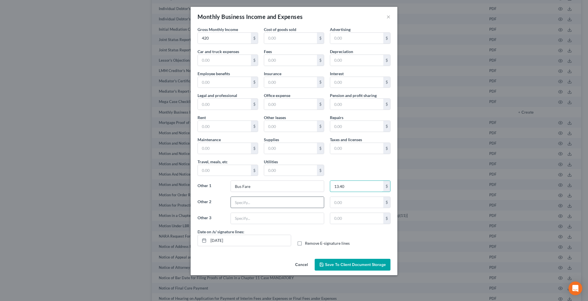
type input "13.40"
click at [297, 203] on input "text" at bounding box center [277, 202] width 93 height 11
type input "Studio Rental"
click at [242, 188] on input "Bus Fare" at bounding box center [277, 186] width 93 height 11
click at [241, 187] on input "Bus Fare" at bounding box center [277, 186] width 93 height 11
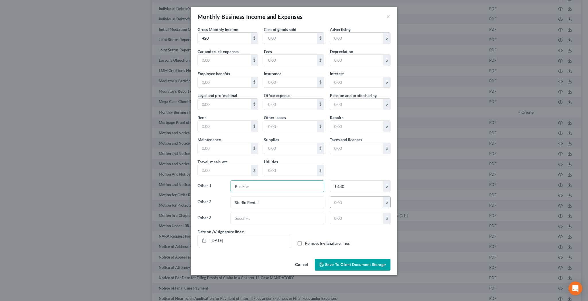
click at [340, 201] on input "text" at bounding box center [356, 202] width 53 height 11
type input "90"
click at [305, 244] on label "Remove E-signature lines" at bounding box center [327, 244] width 45 height 6
click at [307, 244] on input "Remove E-signature lines" at bounding box center [309, 243] width 4 height 4
checkbox input "true"
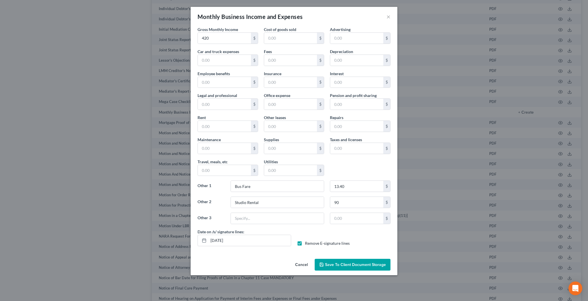
click at [347, 264] on span "Save to Client Document Storage" at bounding box center [355, 264] width 61 height 5
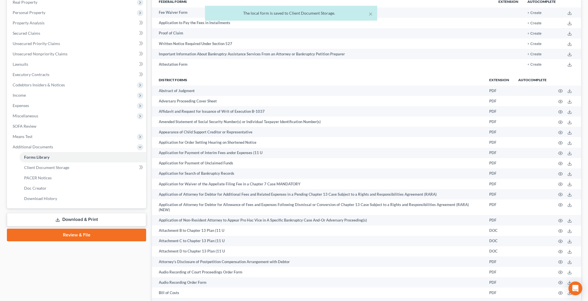
scroll to position [67, 0]
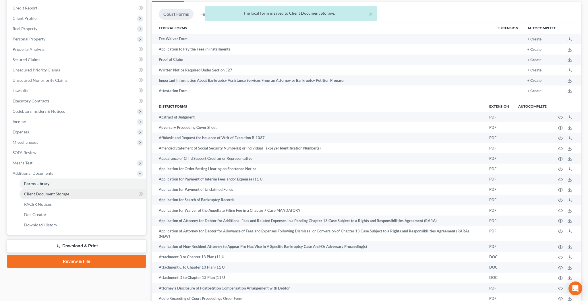
click at [58, 192] on span "Client Document Storage" at bounding box center [46, 193] width 45 height 5
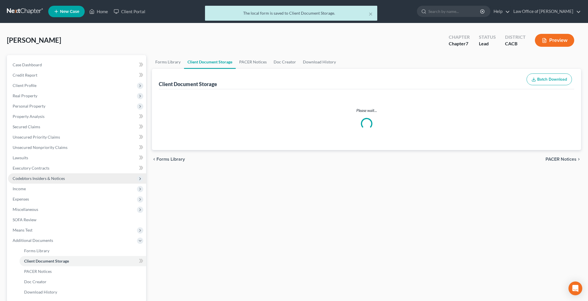
select select "10"
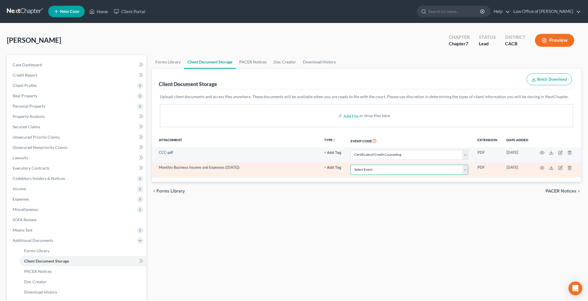
select select "70"
click at [542, 168] on circle "button" at bounding box center [541, 167] width 1 height 1
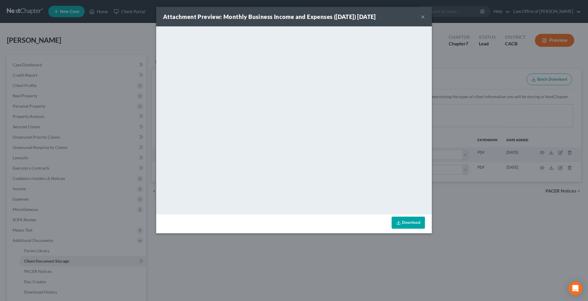
click at [402, 220] on link "Download" at bounding box center [407, 223] width 33 height 12
click at [423, 18] on button "×" at bounding box center [423, 16] width 4 height 7
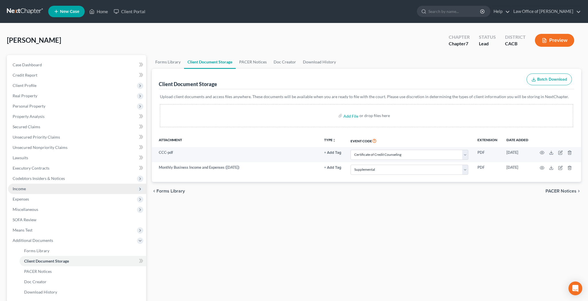
click at [44, 188] on span "Income" at bounding box center [77, 189] width 138 height 10
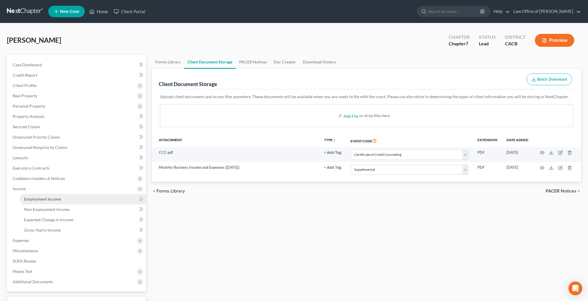
click at [38, 200] on span "Employment Income" at bounding box center [42, 199] width 37 height 5
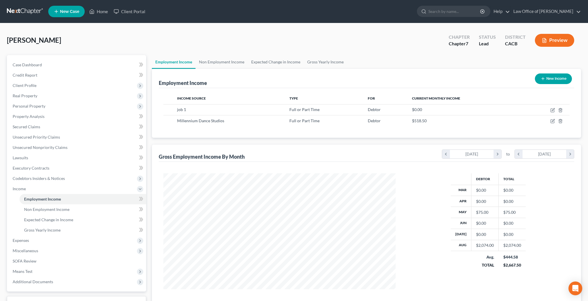
scroll to position [116, 244]
click at [557, 78] on button "New Income" at bounding box center [553, 78] width 37 height 11
select select "0"
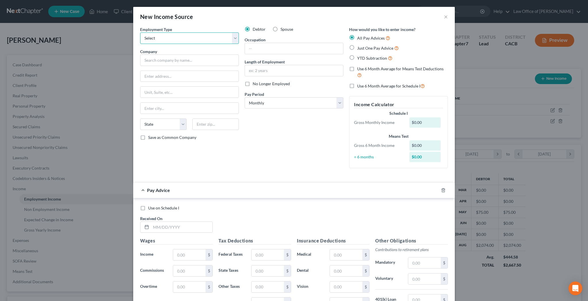
select select "1"
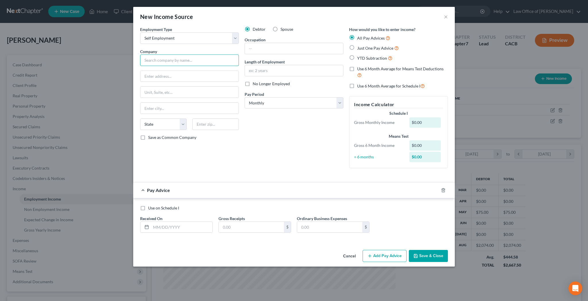
click at [187, 59] on input "text" at bounding box center [189, 60] width 99 height 11
type input "Self-Employment as [PERSON_NAME]"
click at [183, 74] on input "text" at bounding box center [189, 76] width 98 height 11
type input "[STREET_ADDRESS]"
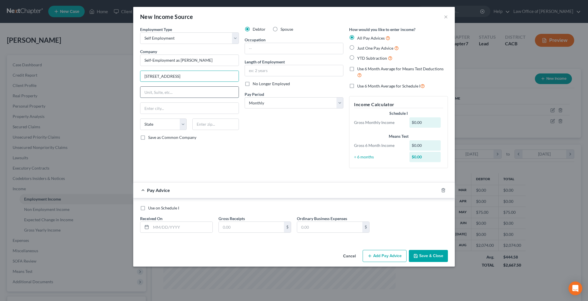
click at [198, 91] on input "text" at bounding box center [189, 92] width 98 height 11
type input "Apt 313"
click at [213, 126] on input "text" at bounding box center [215, 124] width 46 height 11
type input "91505"
click at [279, 119] on div "Debtor Spouse Occupation Length of Employment No Longer Employed Pay Period * S…" at bounding box center [294, 99] width 104 height 146
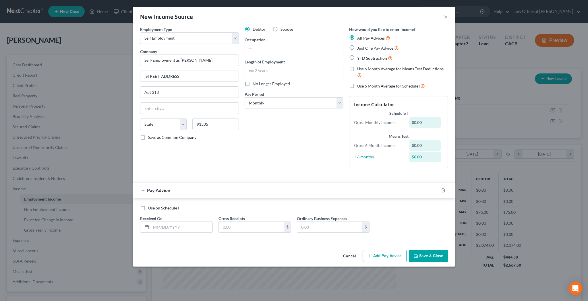
type input "Burbank"
select select "4"
click at [268, 48] on input "text" at bounding box center [294, 48] width 98 height 11
click at [281, 50] on input "Dance Instructor / Dog Sitter/[PERSON_NAME]," at bounding box center [294, 48] width 98 height 11
click at [320, 49] on input "Dance Instructor, Dog Sitter/[PERSON_NAME]," at bounding box center [294, 48] width 98 height 11
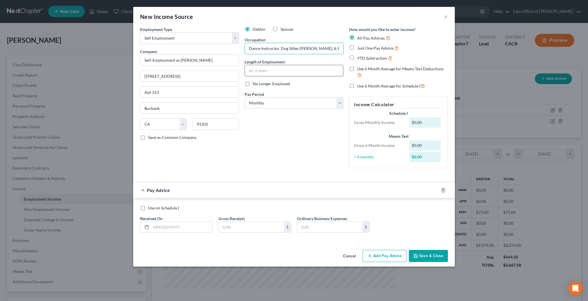
type input "Dance Instructor, Dog Sitter/[PERSON_NAME], & Photoshoot Assistant"
click at [295, 67] on input "text" at bounding box center [294, 70] width 98 height 11
click at [334, 48] on input "Dance Instructor, Dog Sitter/[PERSON_NAME], & Photoshoot Assistant" at bounding box center [294, 48] width 98 height 11
click at [357, 68] on label "Use 6 Month Average for Means Test Deductions" at bounding box center [402, 72] width 91 height 12
click at [359, 68] on input "Use 6 Month Average for Means Test Deductions" at bounding box center [361, 68] width 4 height 4
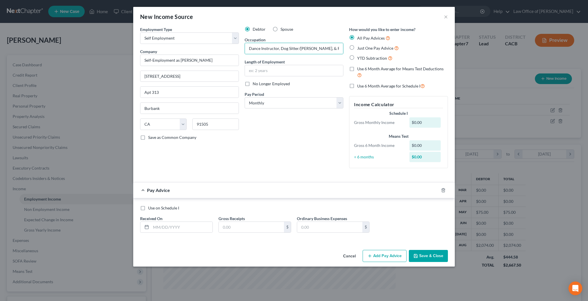
checkbox input "true"
click at [187, 226] on input "text" at bounding box center [181, 227] width 61 height 11
type input "[DATE]"
click at [225, 228] on input "text" at bounding box center [251, 227] width 65 height 11
type input "1,680"
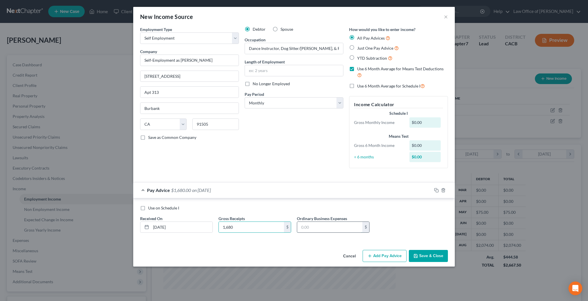
click at [307, 228] on input "text" at bounding box center [329, 227] width 65 height 11
type input "413.60"
click at [381, 252] on button "Add Pay Advice" at bounding box center [385, 256] width 44 height 12
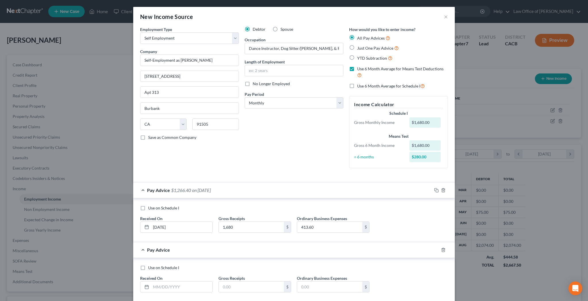
click at [148, 266] on label "Use on Schedule I" at bounding box center [163, 268] width 31 height 6
click at [150, 266] on input "Use on Schedule I" at bounding box center [152, 267] width 4 height 4
checkbox input "true"
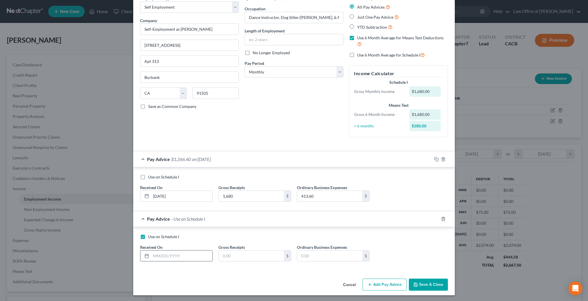
scroll to position [31, 0]
click at [181, 254] on input "text" at bounding box center [181, 256] width 61 height 11
type input "4"
type input "[DATE]"
click at [249, 257] on input "text" at bounding box center [251, 256] width 65 height 11
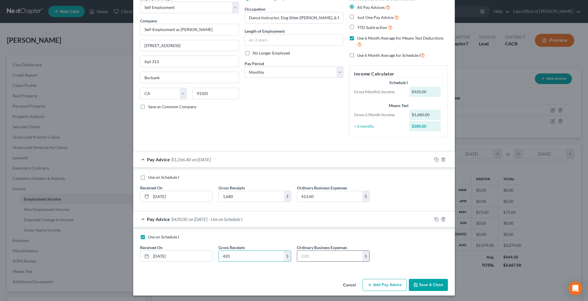
type input "420"
click at [309, 257] on input "text" at bounding box center [329, 256] width 65 height 11
type input "103.4"
click at [417, 283] on icon "button" at bounding box center [415, 285] width 5 height 5
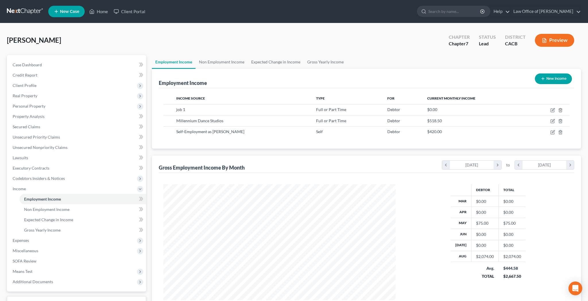
click at [543, 42] on icon "button" at bounding box center [544, 40] width 5 height 5
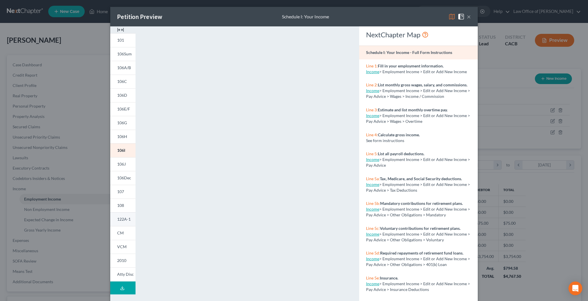
click at [126, 220] on span "122A-1" at bounding box center [123, 219] width 13 height 5
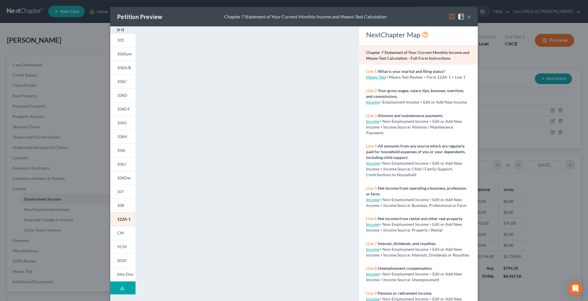
click at [469, 17] on button "×" at bounding box center [469, 16] width 4 height 7
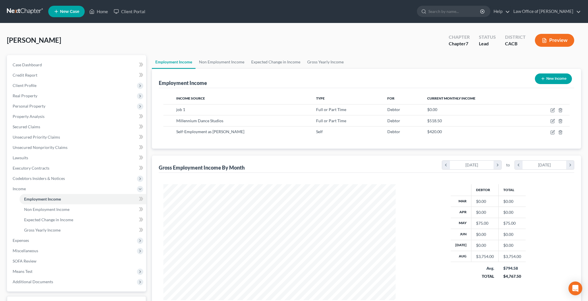
click at [558, 42] on button "Preview" at bounding box center [554, 40] width 39 height 13
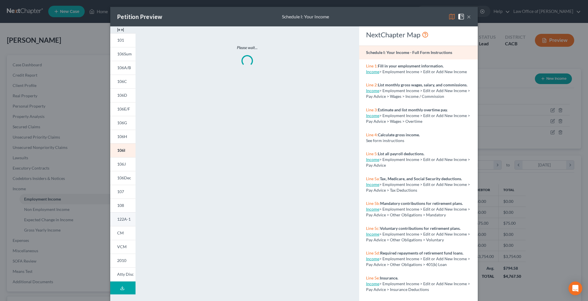
click at [124, 220] on span "122A-1" at bounding box center [123, 219] width 13 height 5
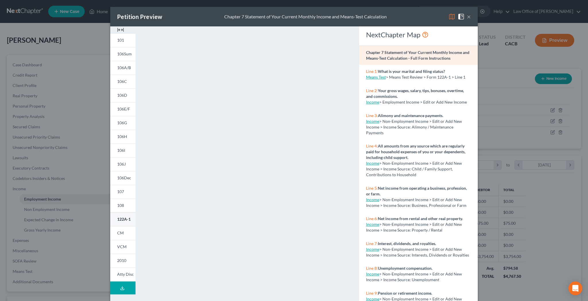
click at [119, 218] on span "122A-1" at bounding box center [123, 219] width 13 height 5
click at [469, 17] on button "×" at bounding box center [469, 16] width 4 height 7
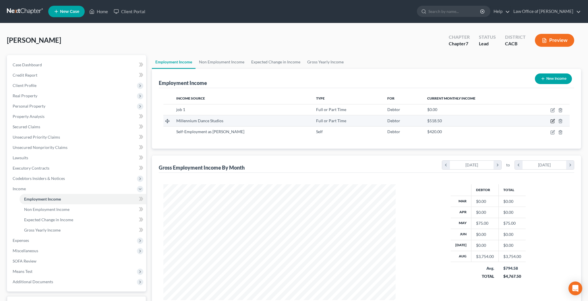
click at [552, 121] on icon "button" at bounding box center [552, 121] width 5 height 5
select select "0"
select select "4"
select select "0"
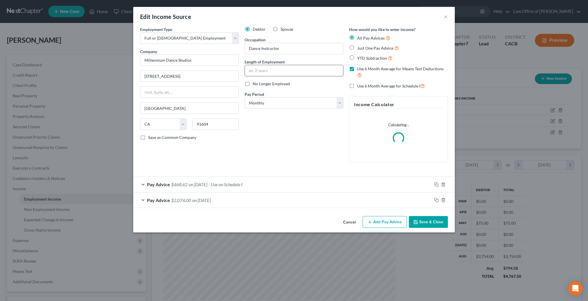
click at [269, 69] on input "text" at bounding box center [294, 70] width 98 height 11
type input "3 years"
click at [426, 218] on button "Save & Close" at bounding box center [428, 222] width 39 height 12
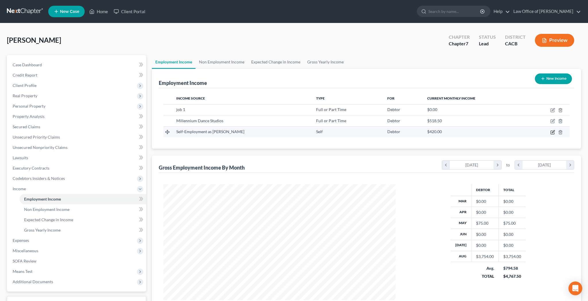
click at [555, 133] on icon "button" at bounding box center [552, 132] width 5 height 5
select select "1"
select select "4"
select select "0"
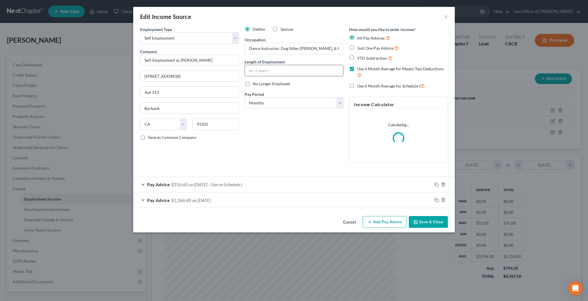
click at [323, 70] on input "text" at bounding box center [294, 70] width 98 height 11
type input "3 years"
click at [423, 222] on button "Save & Close" at bounding box center [428, 222] width 39 height 12
